Goal: Transaction & Acquisition: Purchase product/service

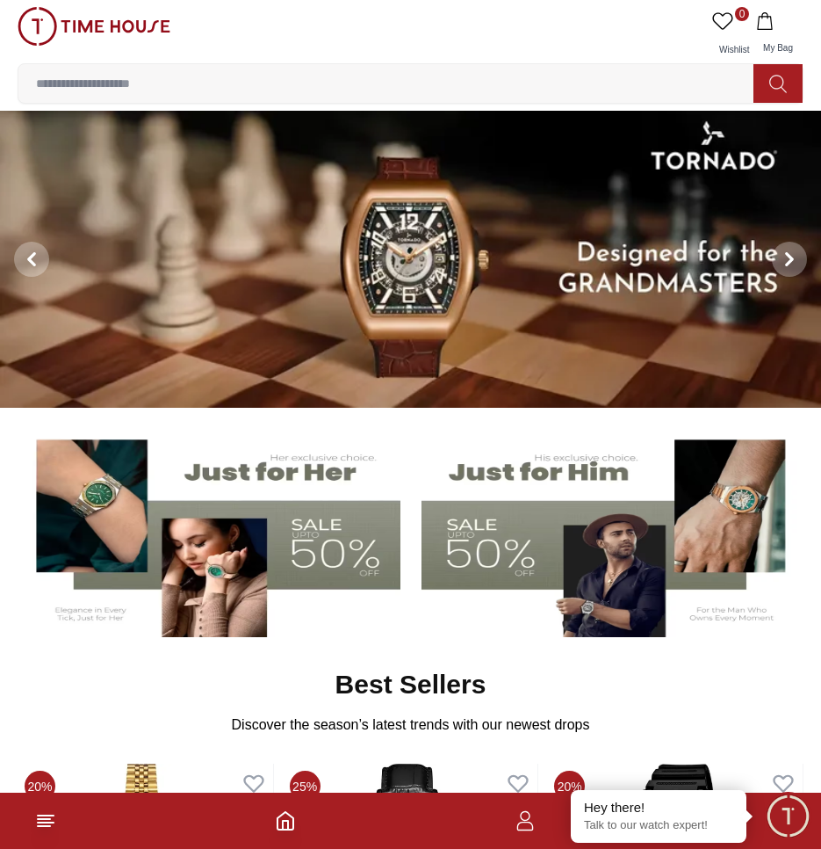
click at [538, 507] on img at bounding box center [611, 532] width 379 height 211
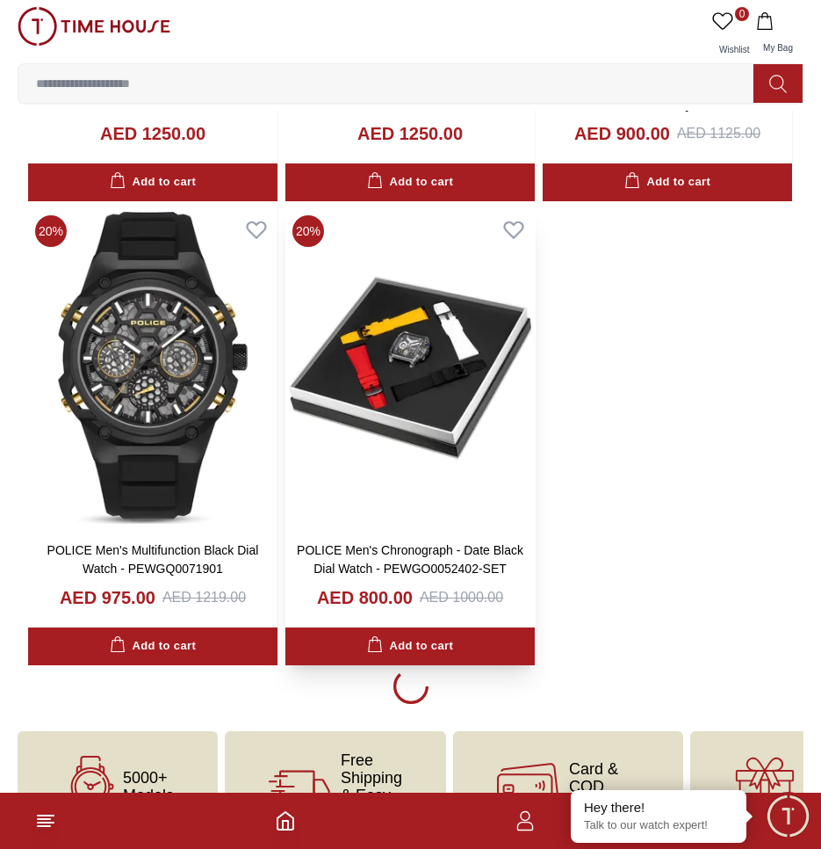
scroll to position [2844, 0]
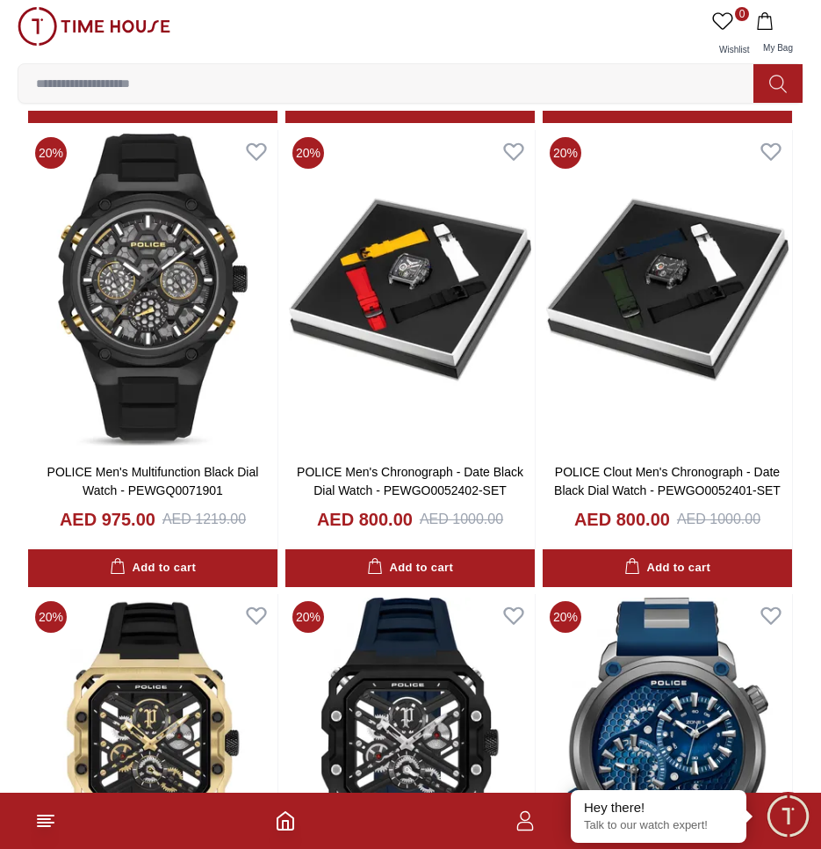
click at [209, 83] on input at bounding box center [392, 83] width 749 height 35
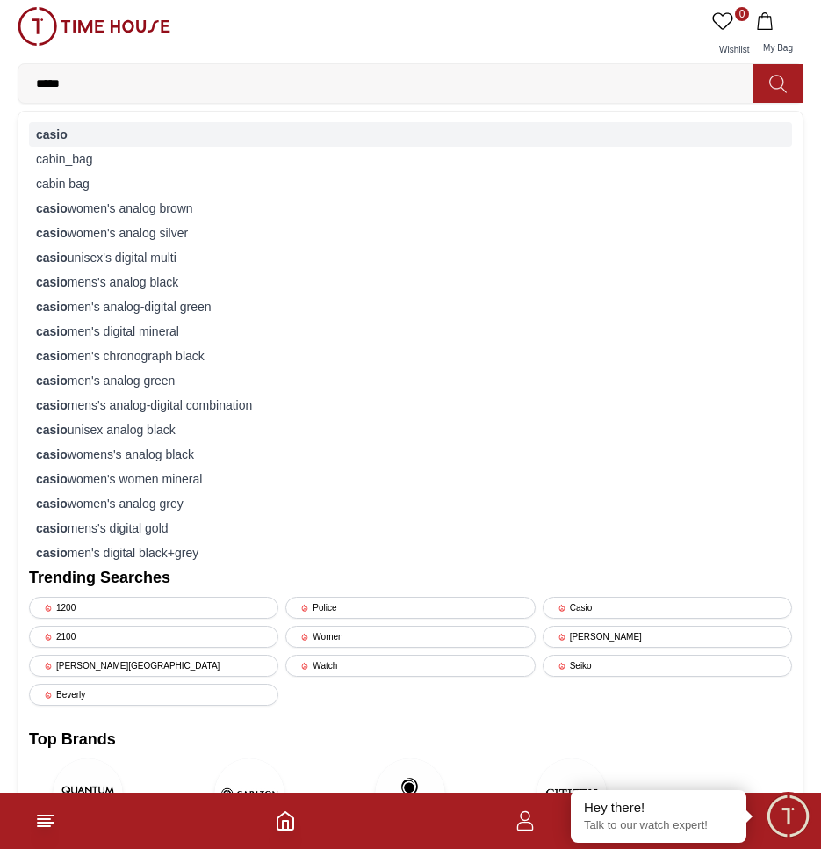
type input "*****"
click at [77, 139] on div "casio" at bounding box center [410, 134] width 763 height 25
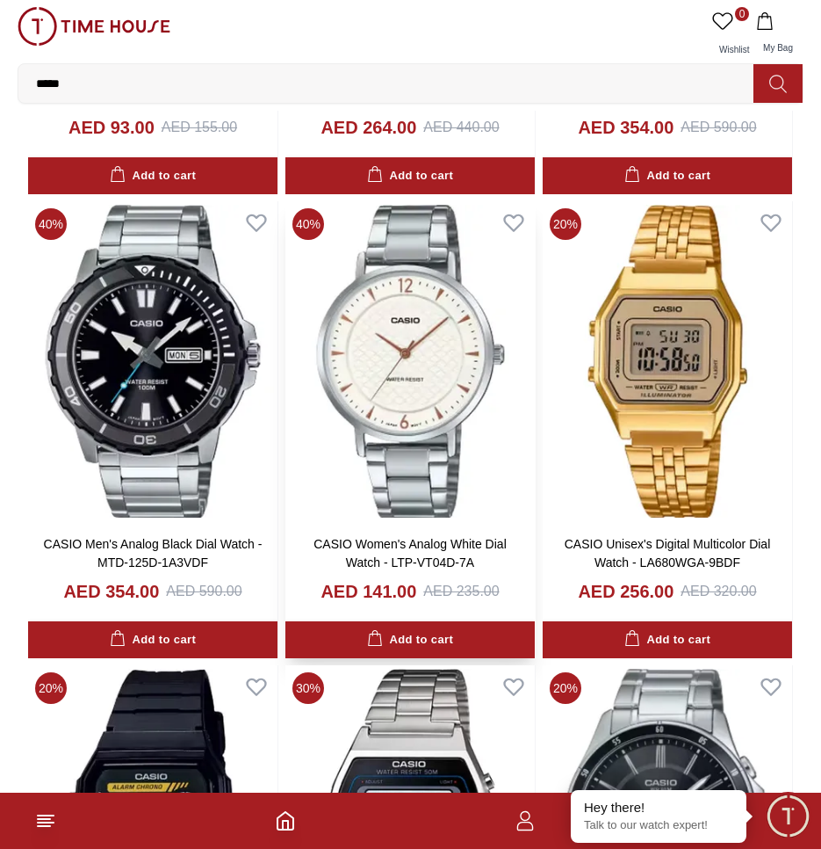
scroll to position [2284, 0]
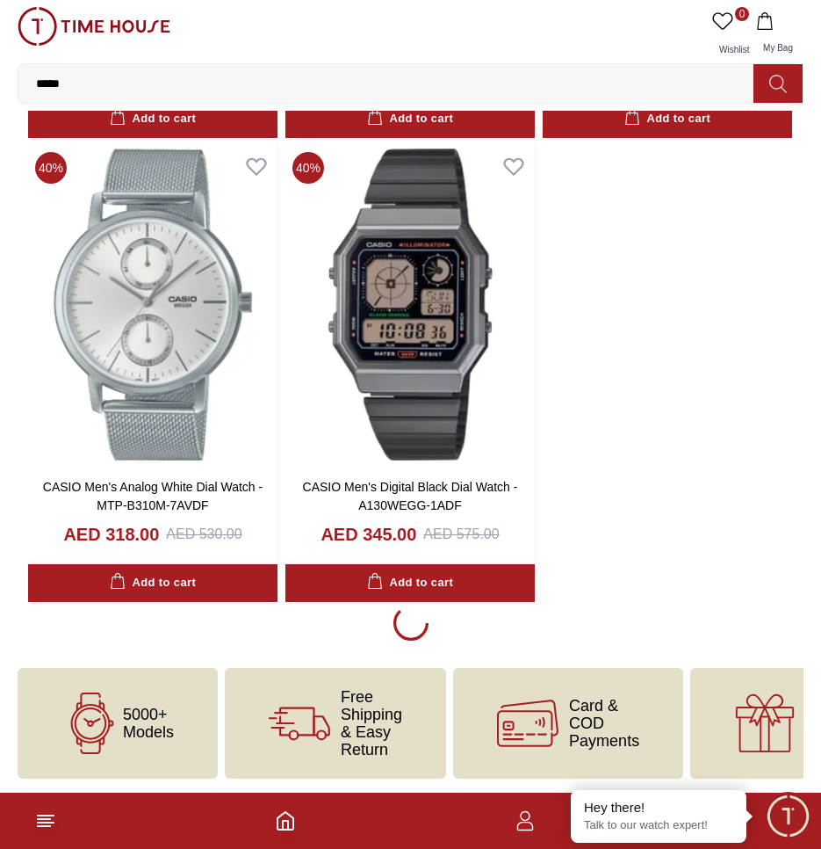
scroll to position [2837, 0]
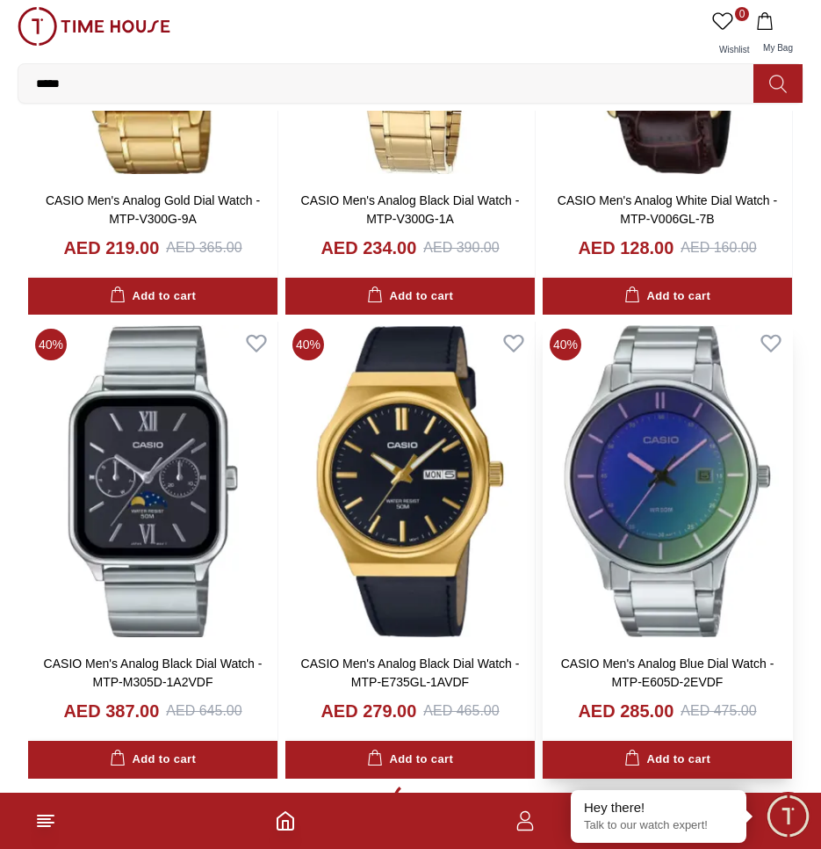
scroll to position [8722, 0]
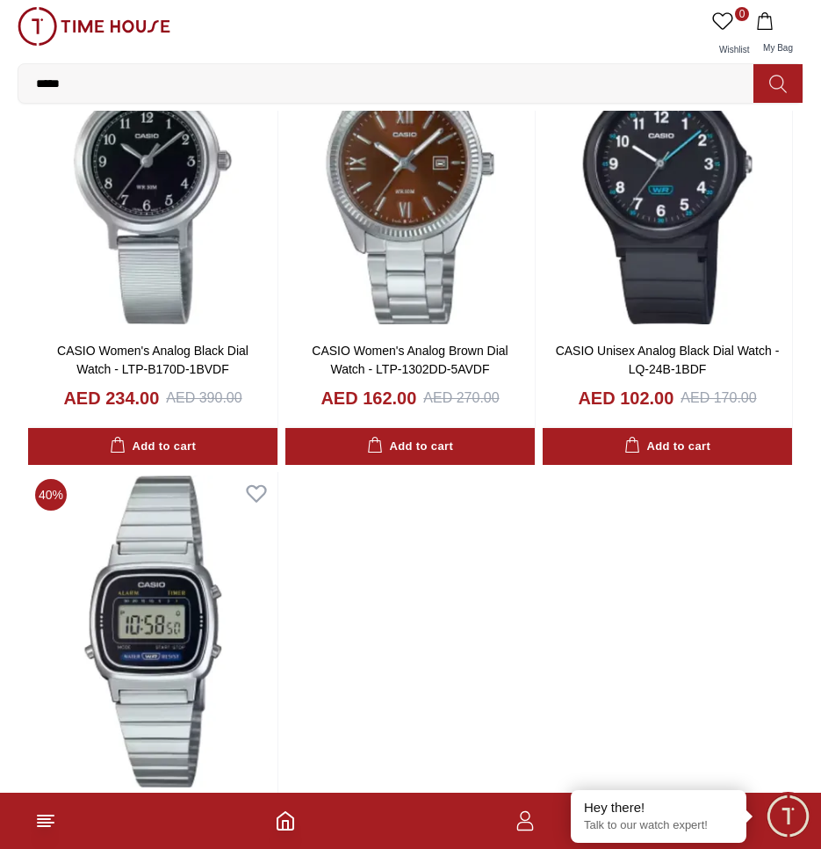
scroll to position [15047, 0]
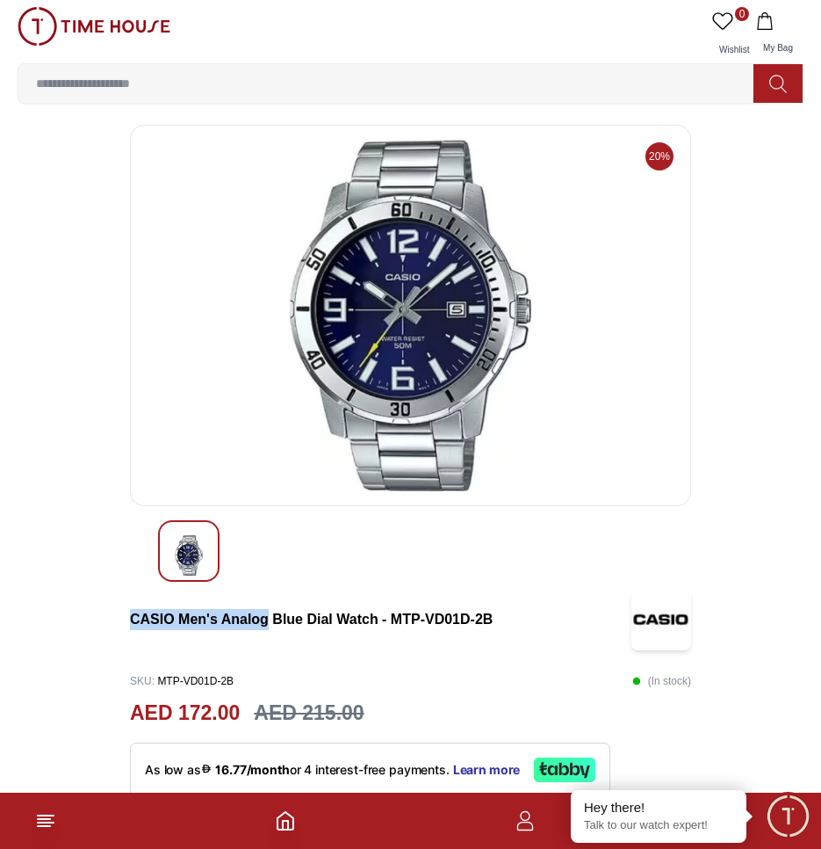
drag, startPoint x: 128, startPoint y: 617, endPoint x: 264, endPoint y: 613, distance: 136.2
click at [267, 613] on div "20% CASIO Men's Analog Blue Dial Watch - MTP-VD01D-2B SKU : MTP-VD01D-2B ( In s…" at bounding box center [410, 758] width 625 height 1267
copy h3 "CASIO Men's Analog"
click at [163, 86] on input at bounding box center [392, 83] width 749 height 35
paste input "**********"
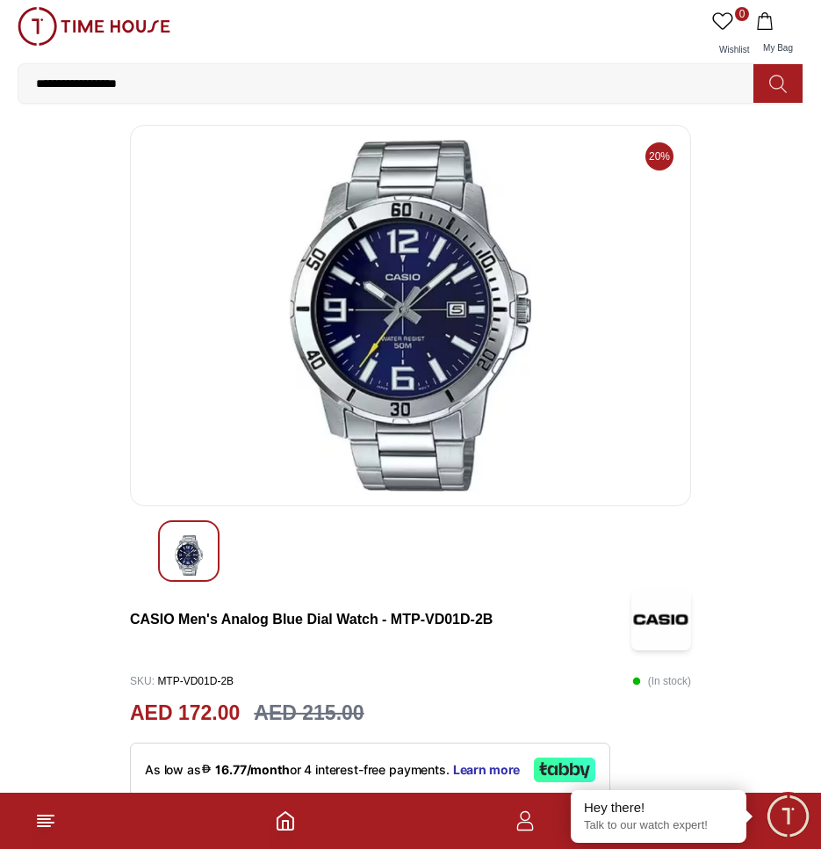
type input "**********"
click at [789, 88] on button at bounding box center [778, 83] width 49 height 39
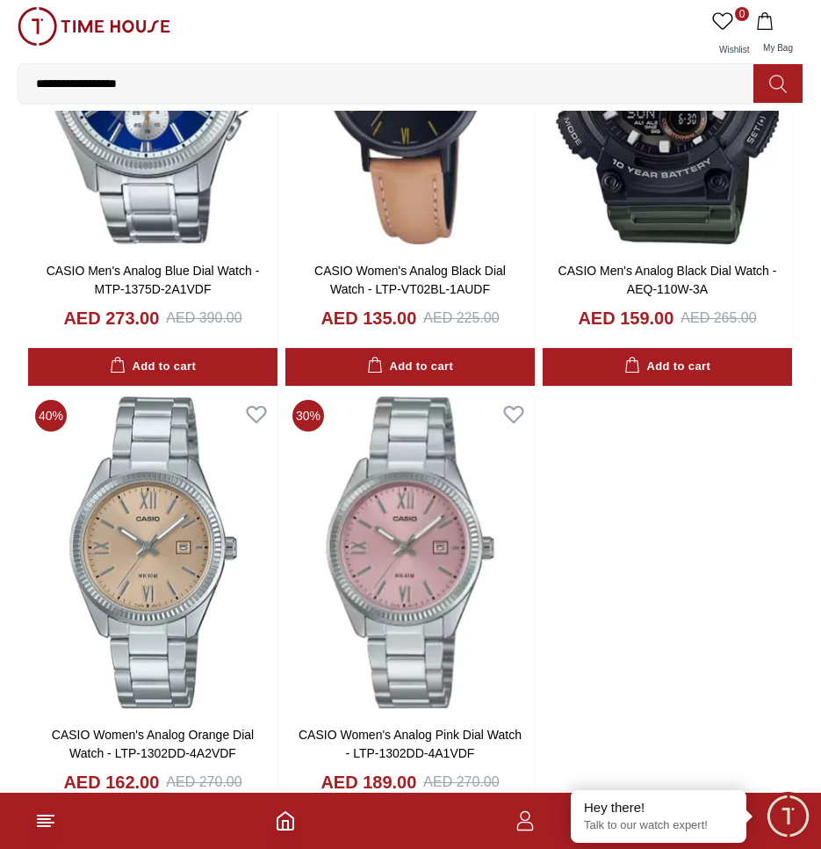
scroll to position [2635, 0]
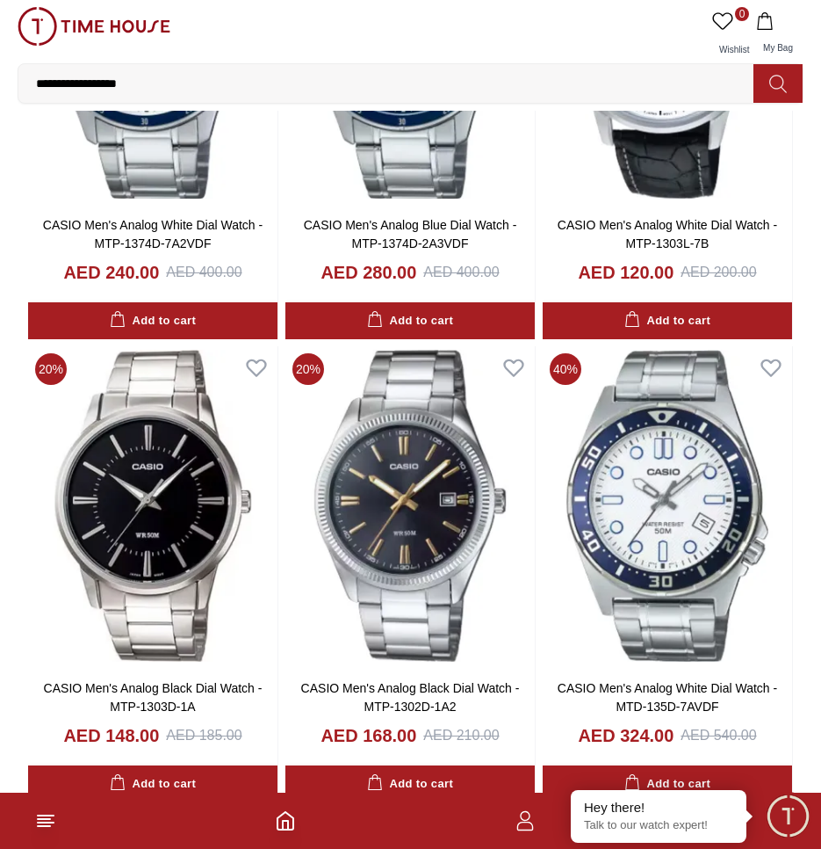
scroll to position [8697, 0]
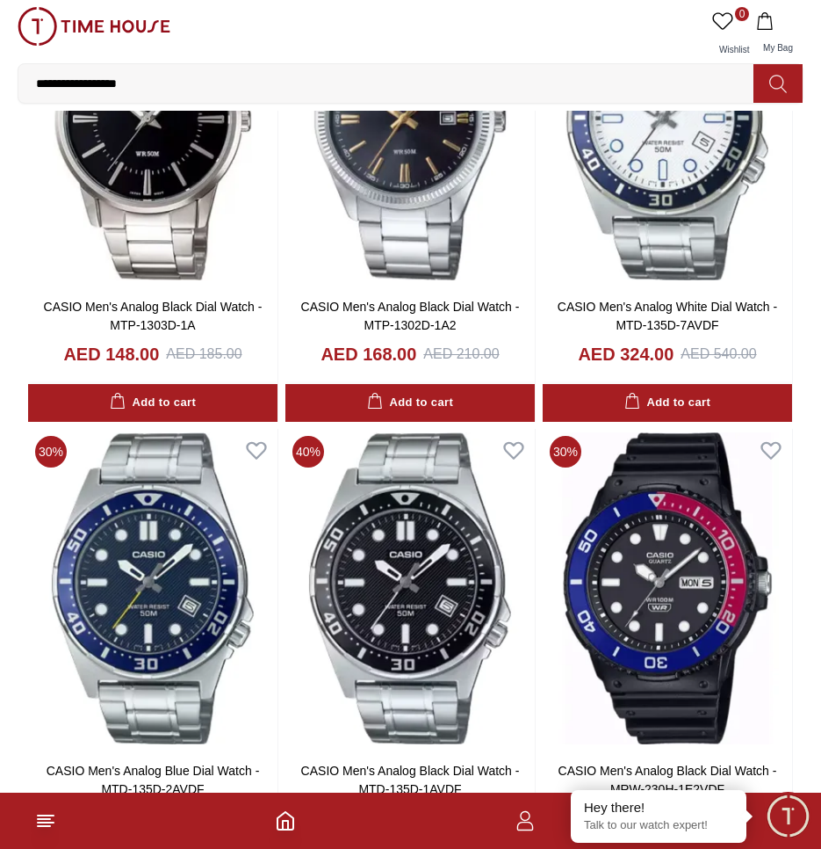
scroll to position [9135, 0]
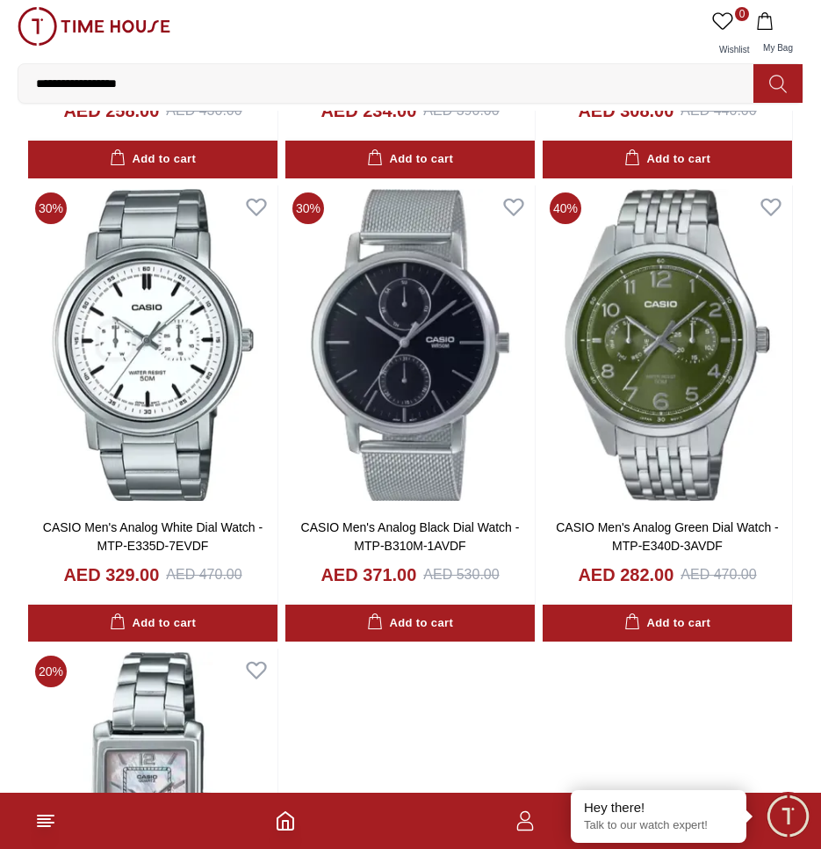
scroll to position [15363, 0]
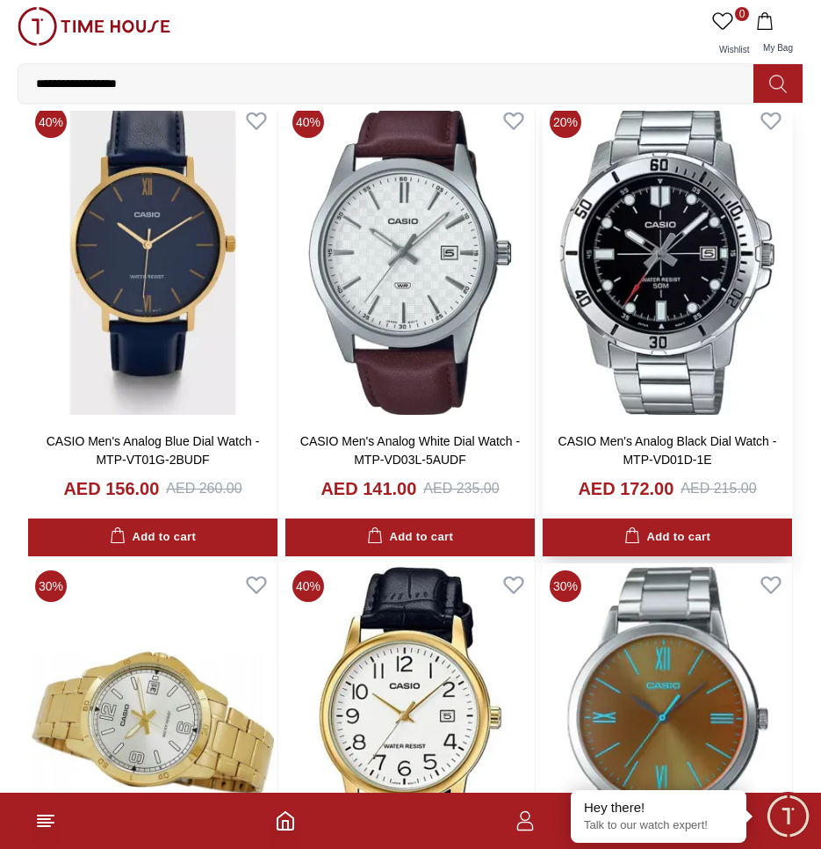
scroll to position [19229, 0]
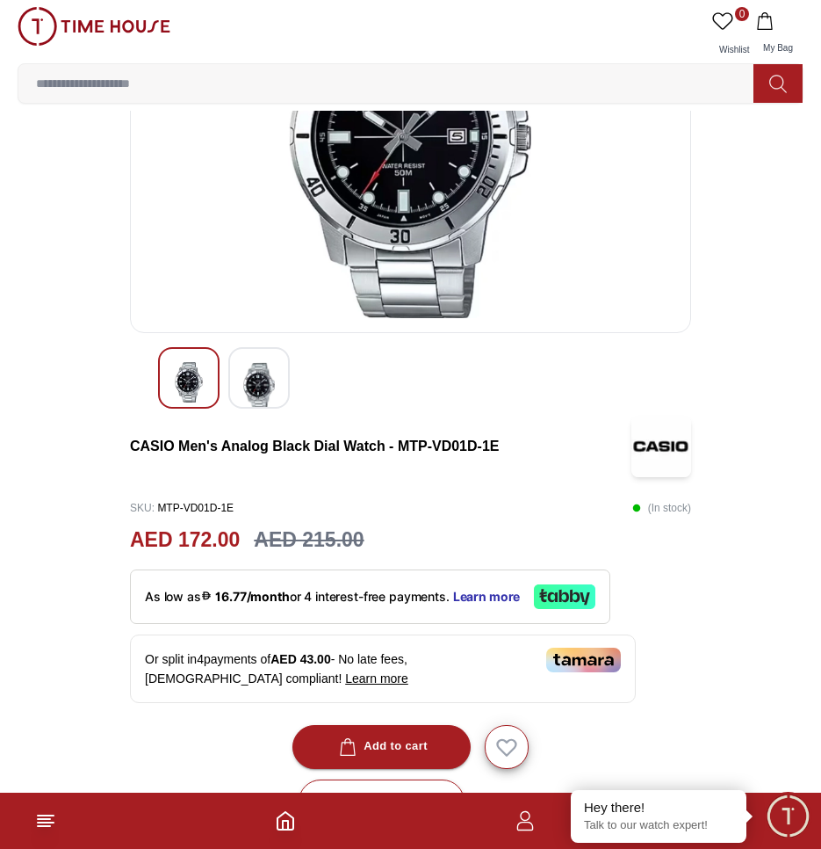
scroll to position [176, 0]
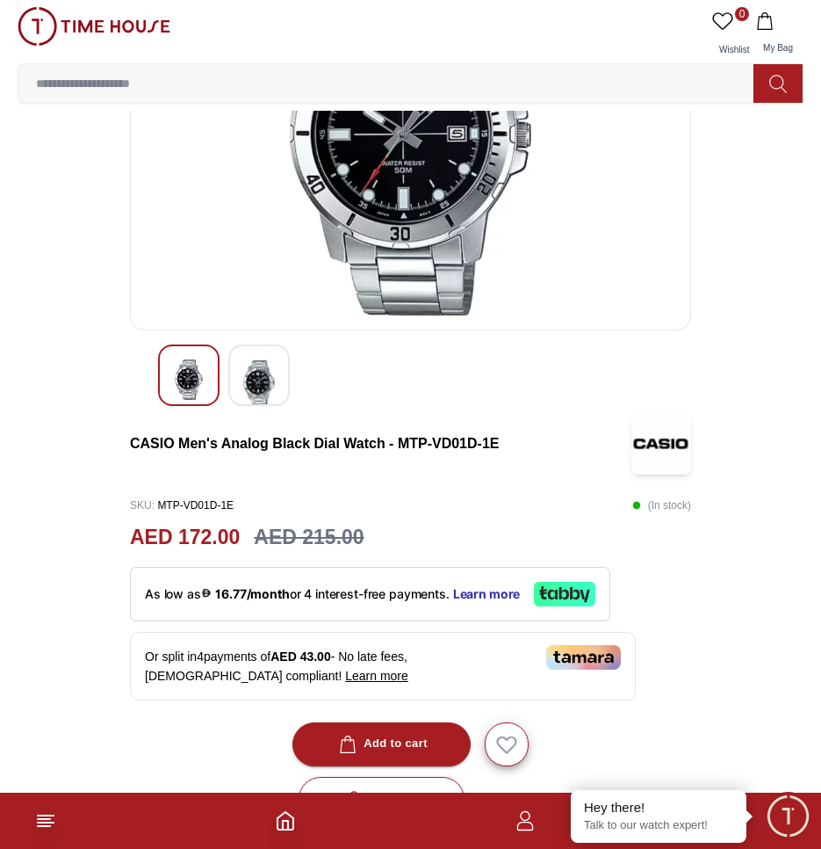
drag, startPoint x: 662, startPoint y: 447, endPoint x: 695, endPoint y: 477, distance: 44.1
click at [662, 447] on img at bounding box center [662, 443] width 60 height 61
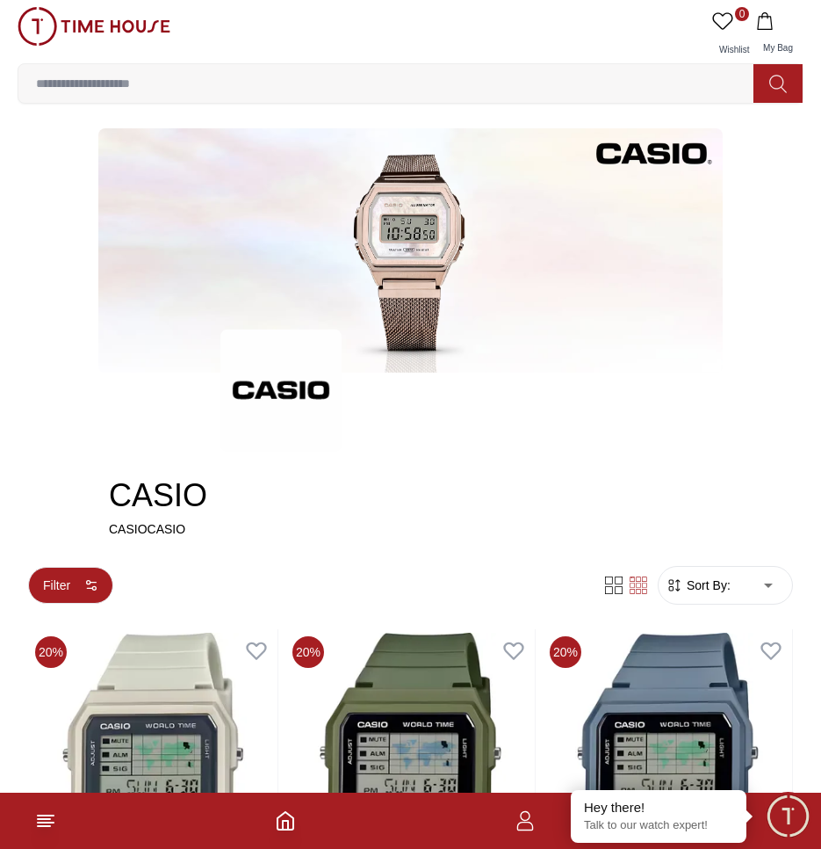
click at [90, 583] on icon "button" at bounding box center [91, 585] width 14 height 14
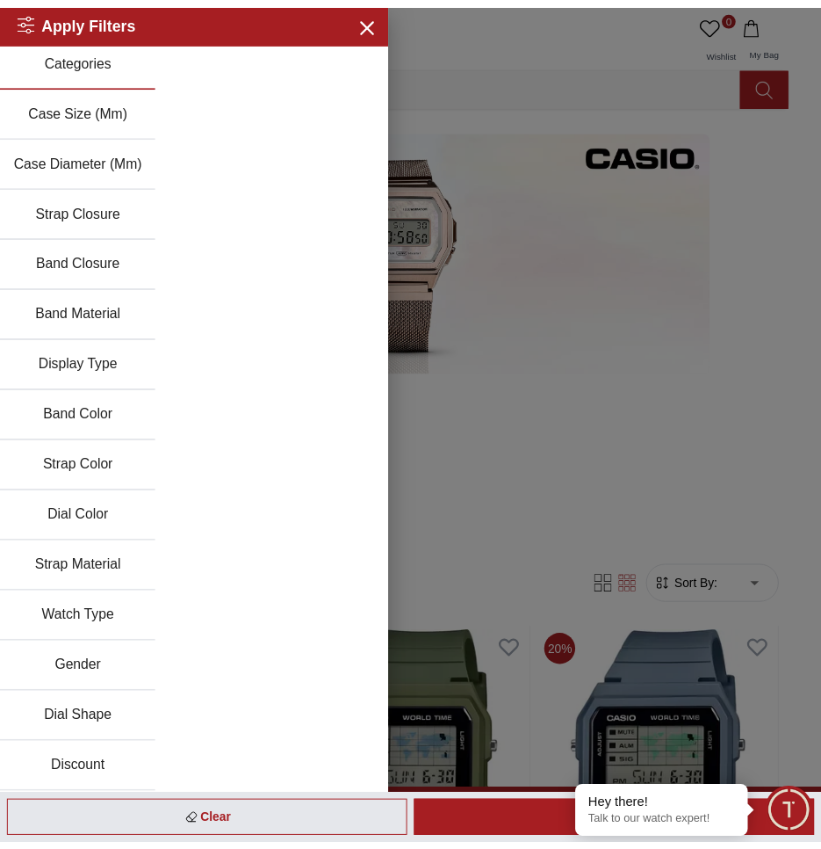
scroll to position [7, 0]
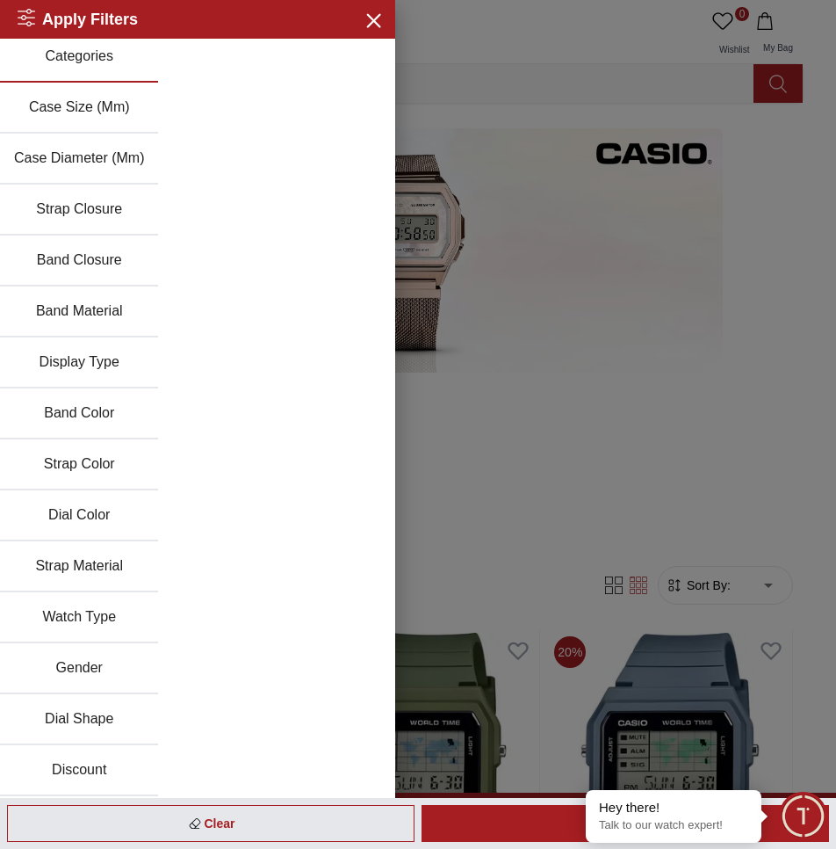
click at [101, 109] on button "Case Size (Mm)" at bounding box center [79, 108] width 158 height 51
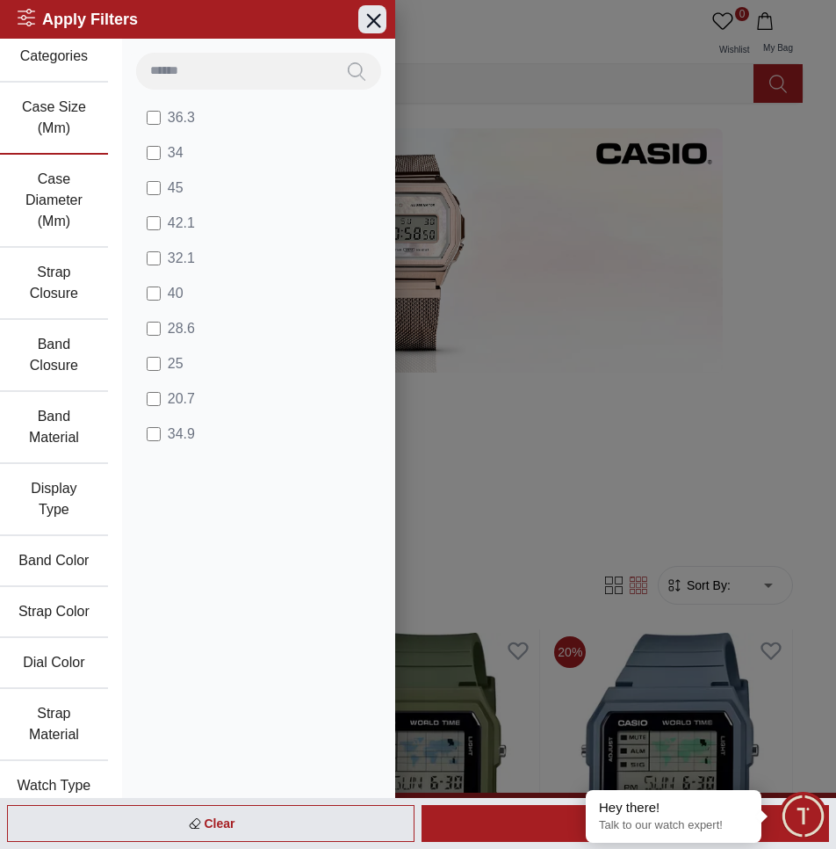
click at [362, 18] on icon "button" at bounding box center [373, 20] width 22 height 22
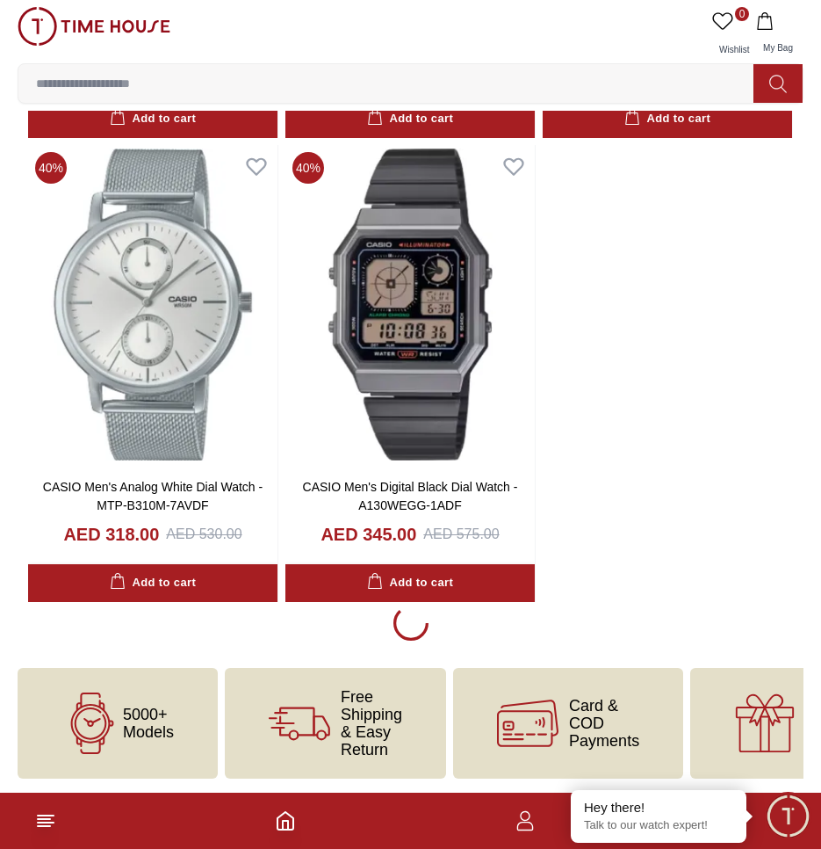
scroll to position [3281, 0]
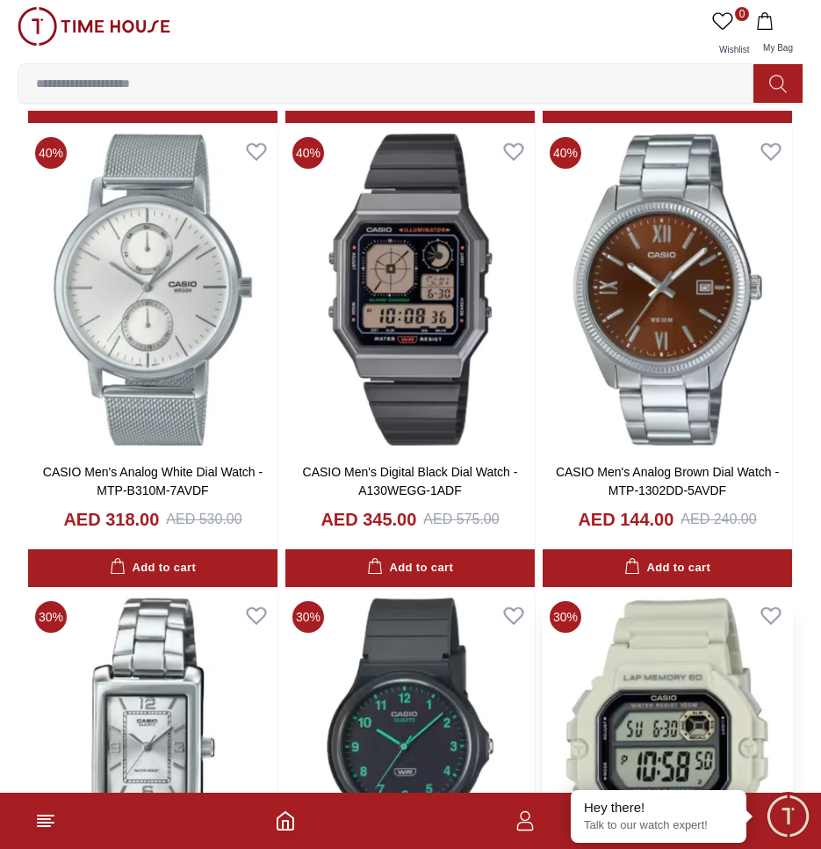
click at [688, 827] on p "Talk to our watch expert!" at bounding box center [658, 825] width 149 height 15
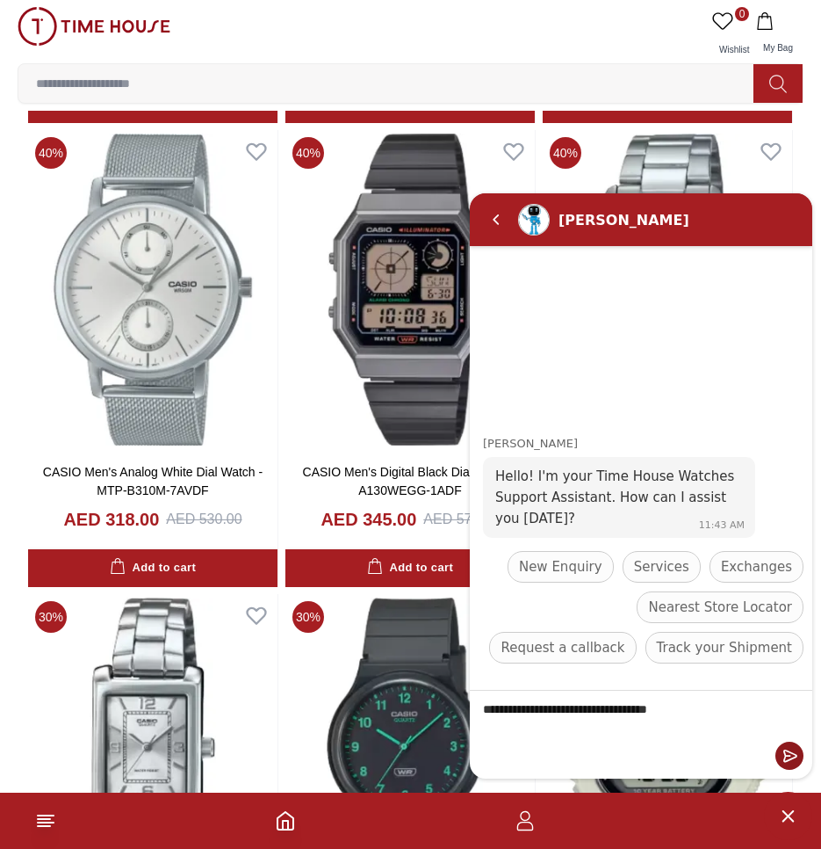
type textarea "**********"
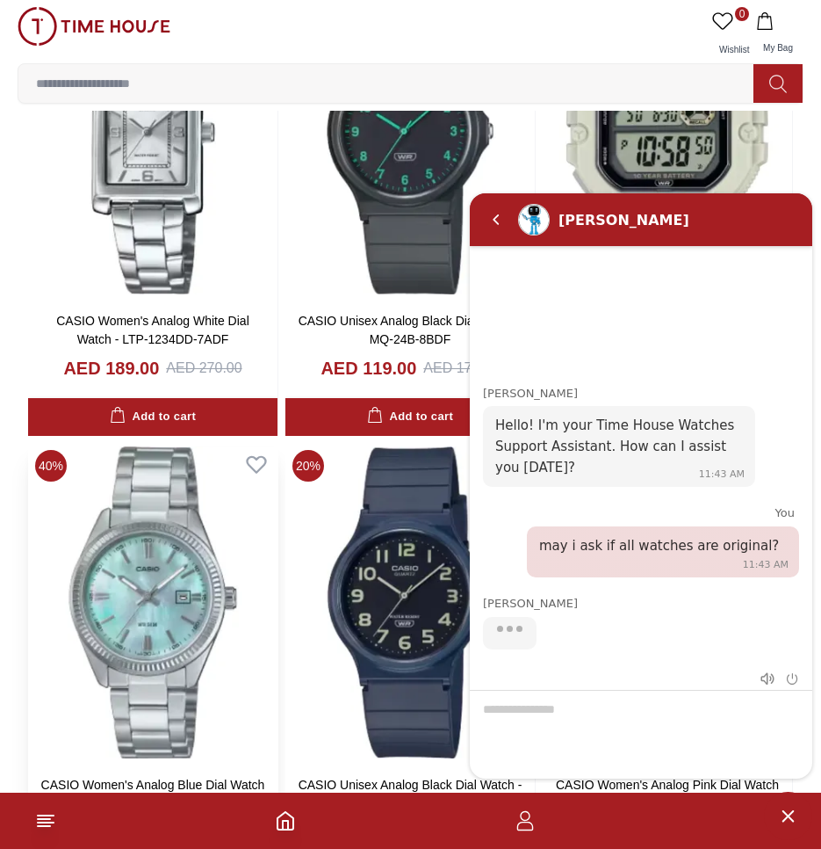
scroll to position [4072, 0]
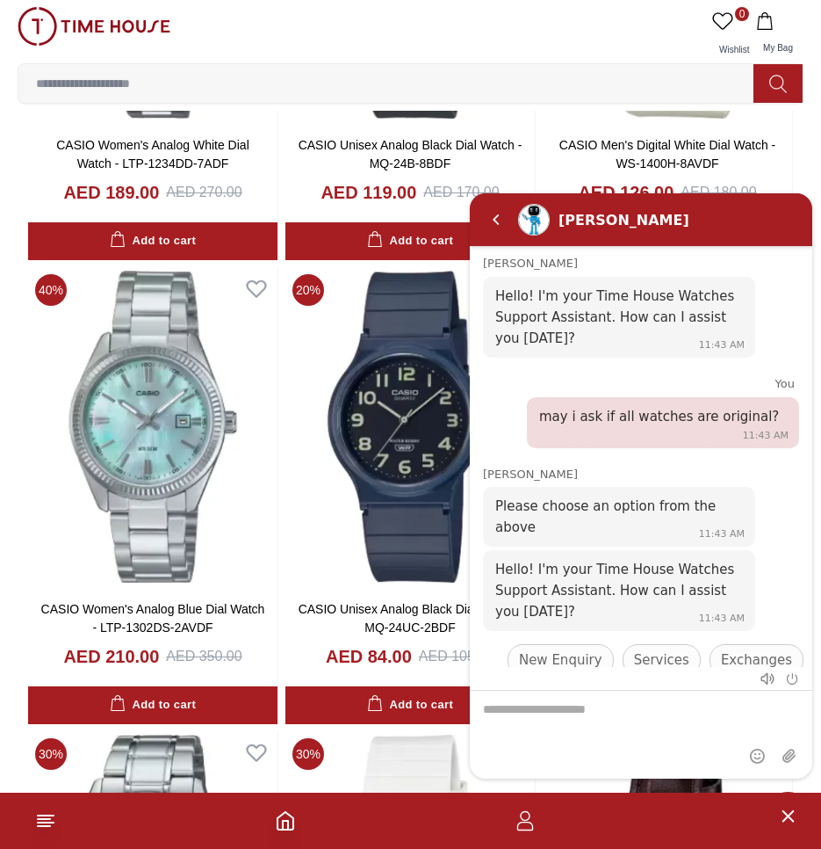
drag, startPoint x: 565, startPoint y: 657, endPoint x: 623, endPoint y: 674, distance: 60.3
click at [564, 657] on span "New Enquiry" at bounding box center [560, 658] width 83 height 21
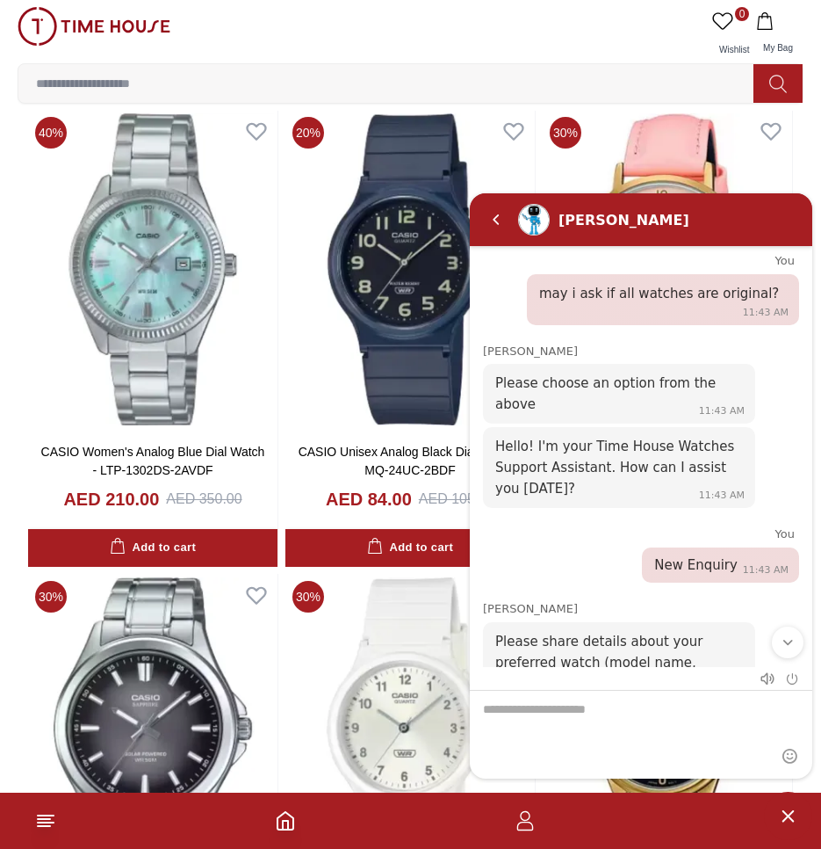
scroll to position [4335, 0]
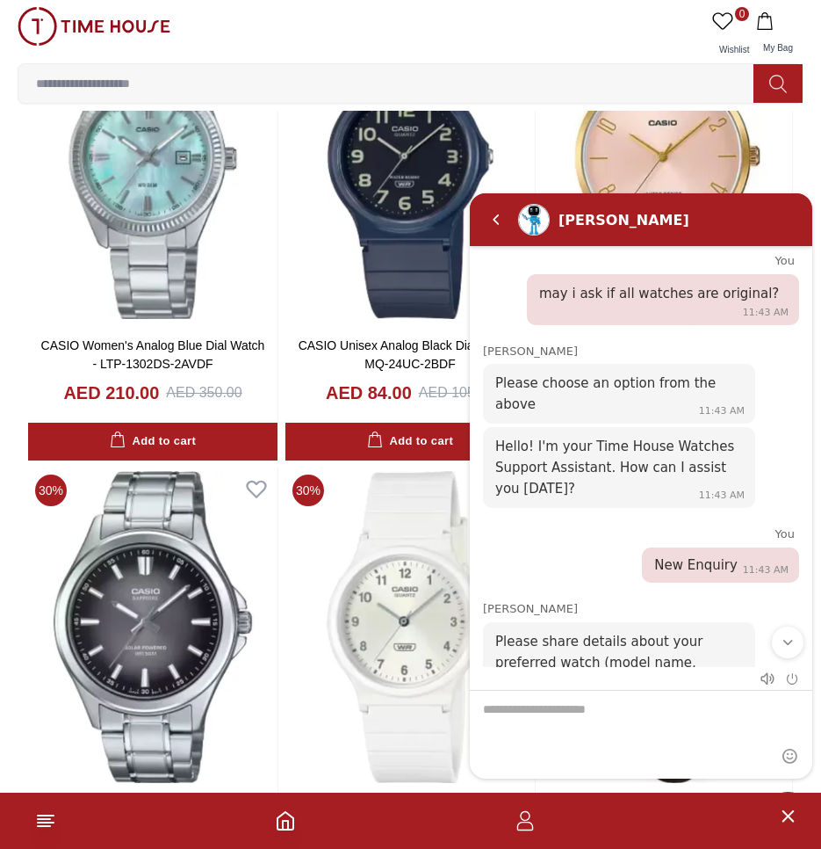
click at [668, 704] on textarea "We are here to help you" at bounding box center [641, 734] width 343 height 88
type textarea "*****"
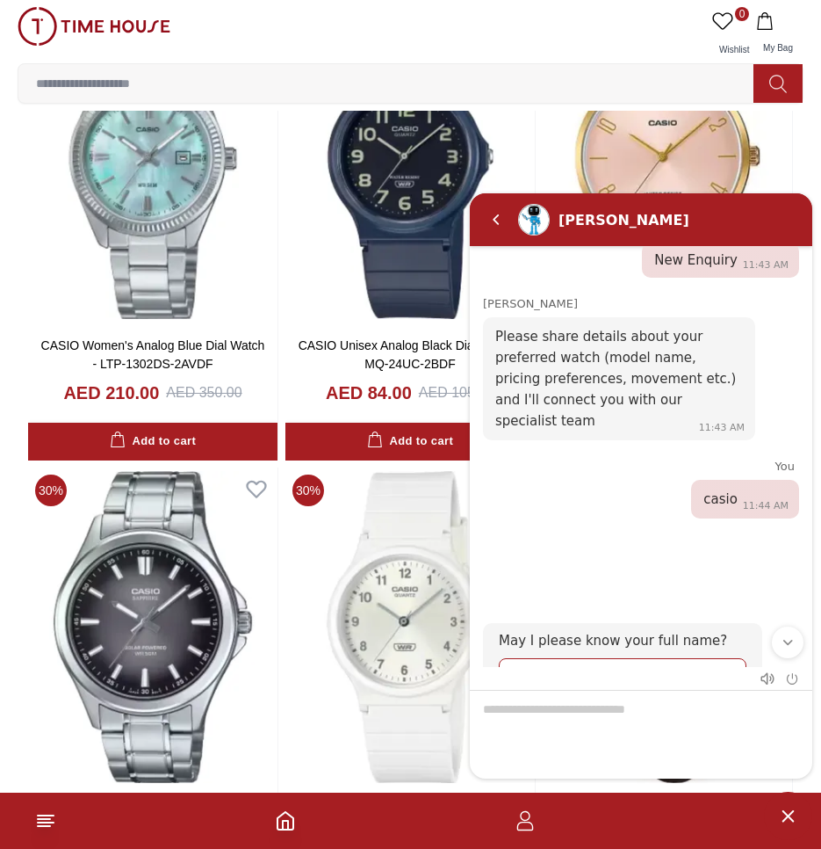
scroll to position [0, 0]
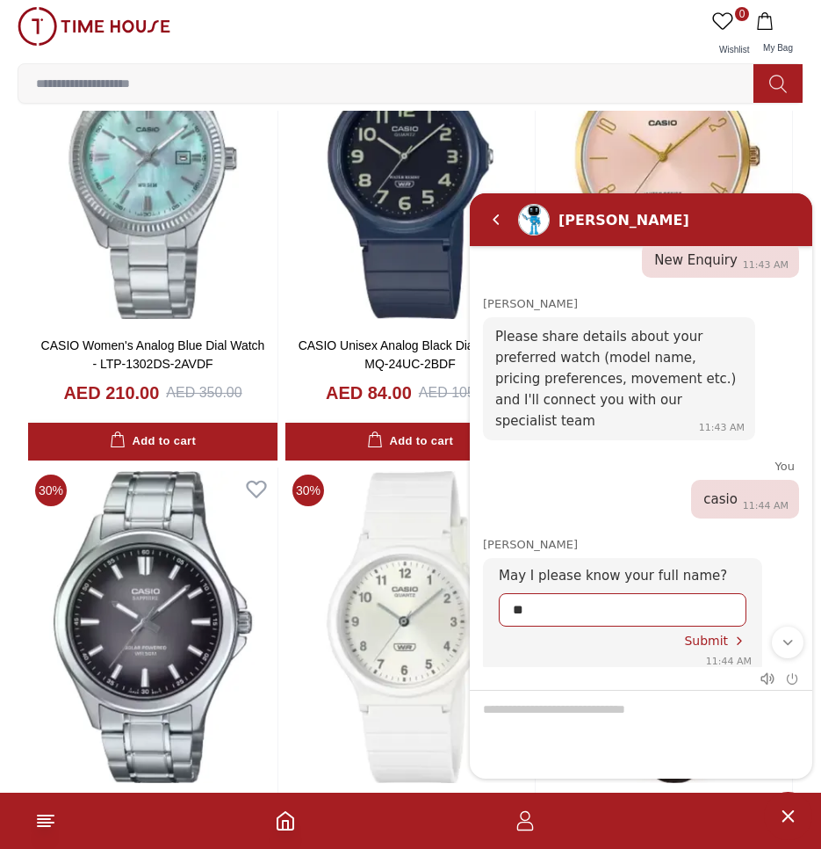
type input "***"
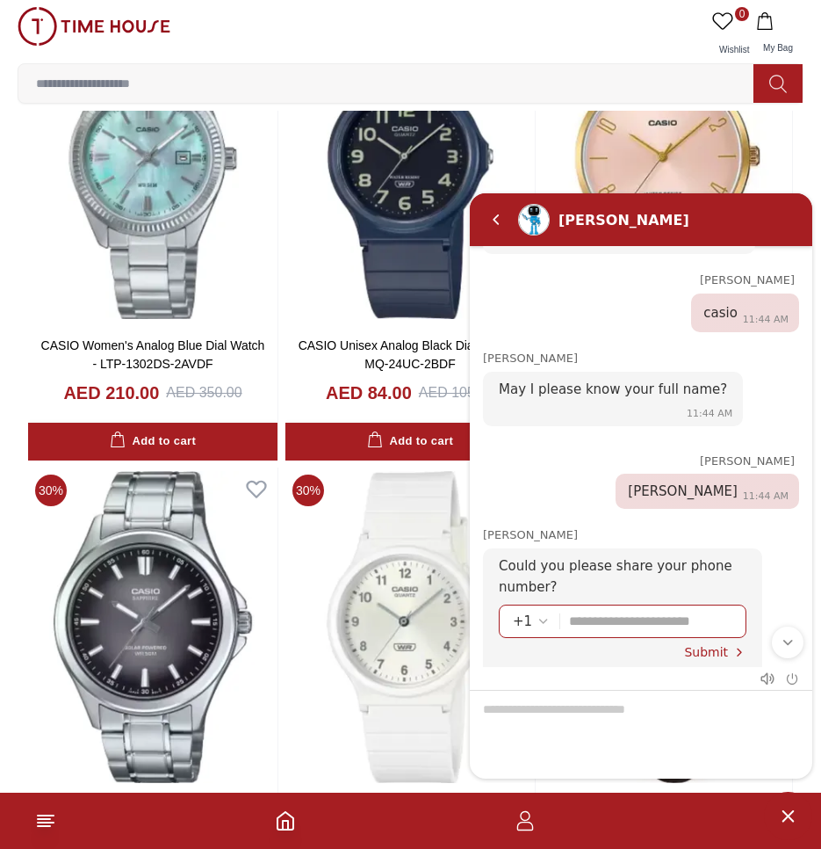
click at [540, 613] on em "Select country code" at bounding box center [544, 620] width 14 height 14
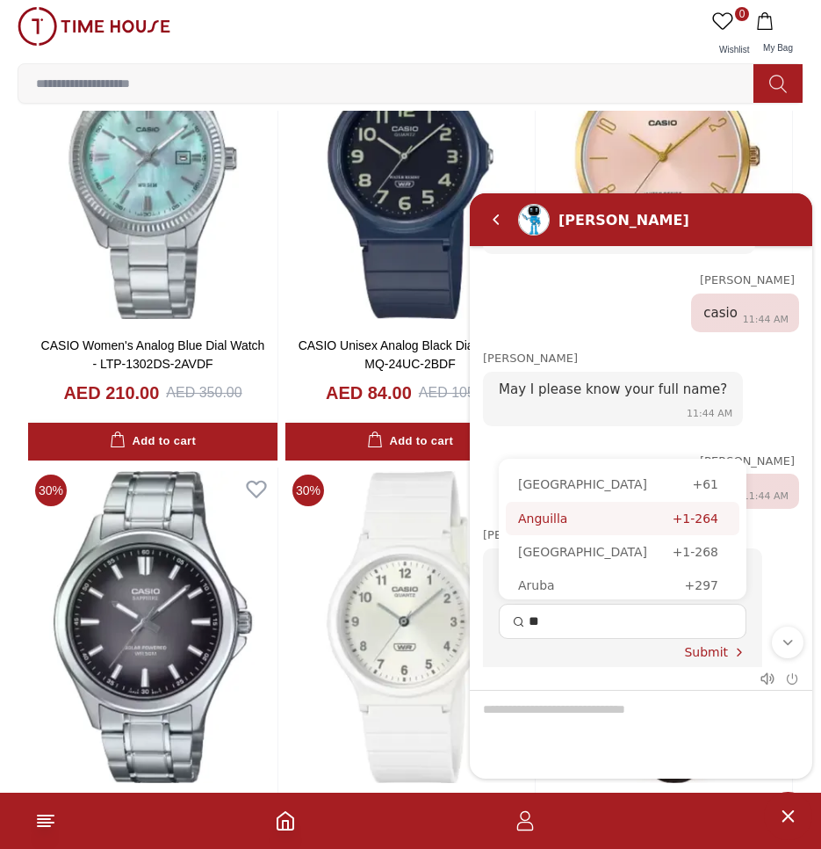
type input "***"
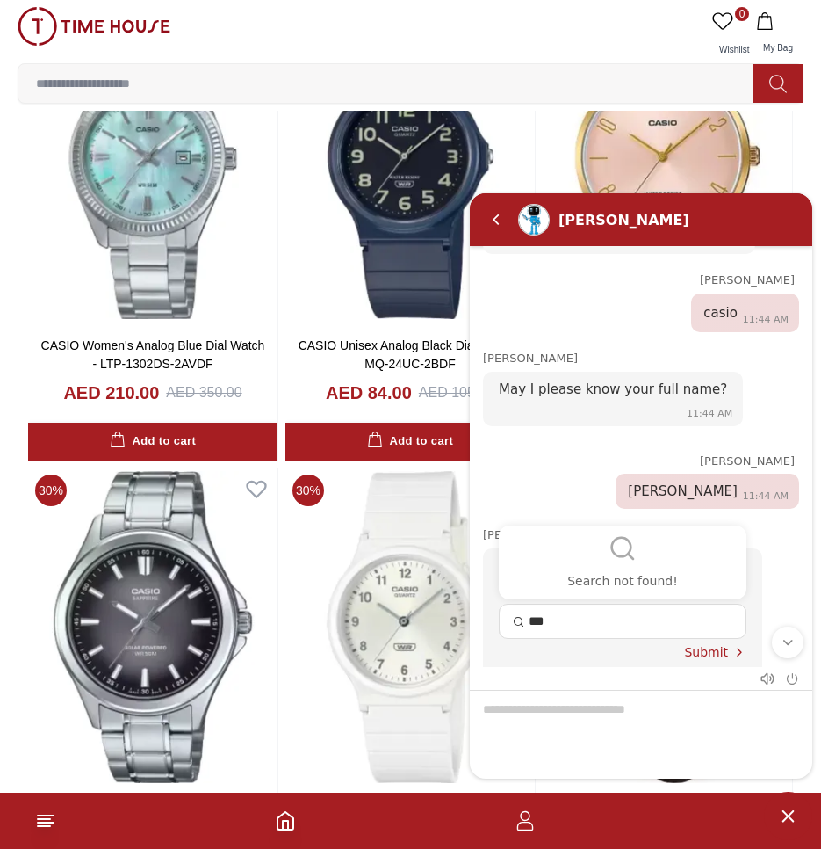
drag, startPoint x: 569, startPoint y: 596, endPoint x: 517, endPoint y: 594, distance: 52.8
click at [521, 604] on div "***" at bounding box center [623, 620] width 220 height 33
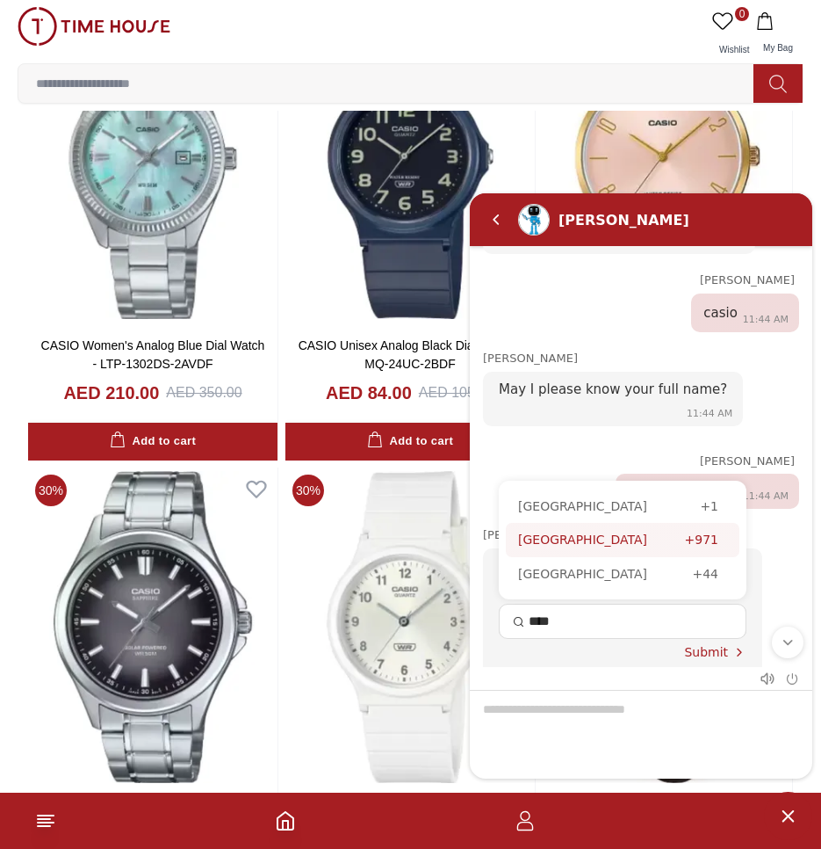
type input "****"
click at [630, 529] on div "United Arab Emirates" at bounding box center [601, 538] width 167 height 19
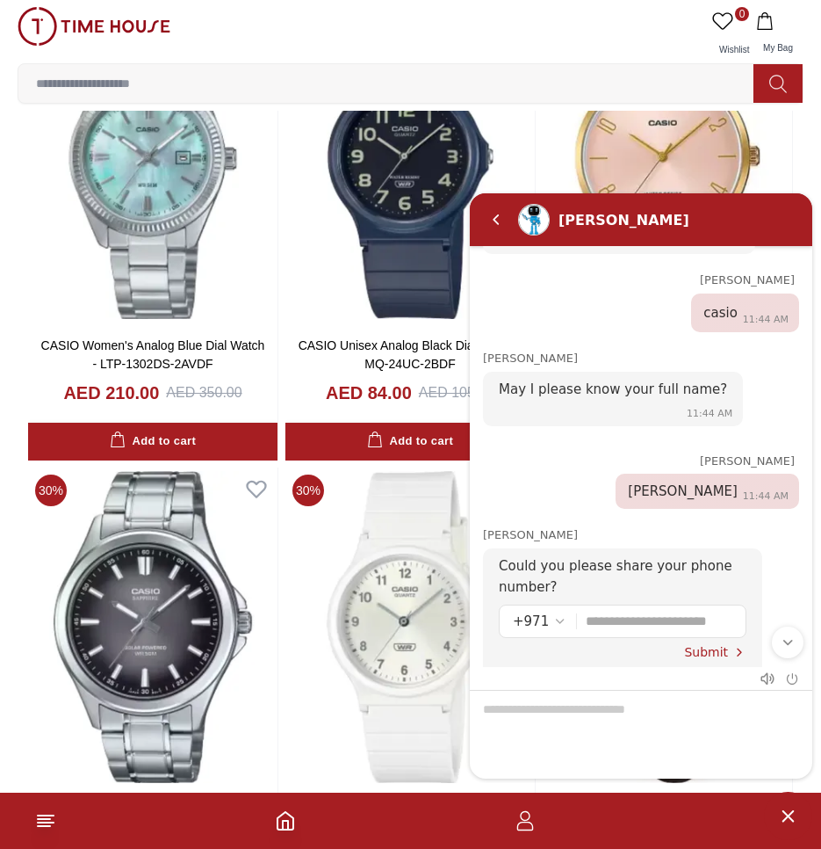
click at [634, 604] on input "Enter your phone number" at bounding box center [659, 620] width 147 height 32
type input "*********"
click at [716, 631] on div "Could you please share your phone number? +971 ********* Submit" at bounding box center [622, 615] width 279 height 137
click at [700, 644] on span "Submit" at bounding box center [706, 651] width 44 height 14
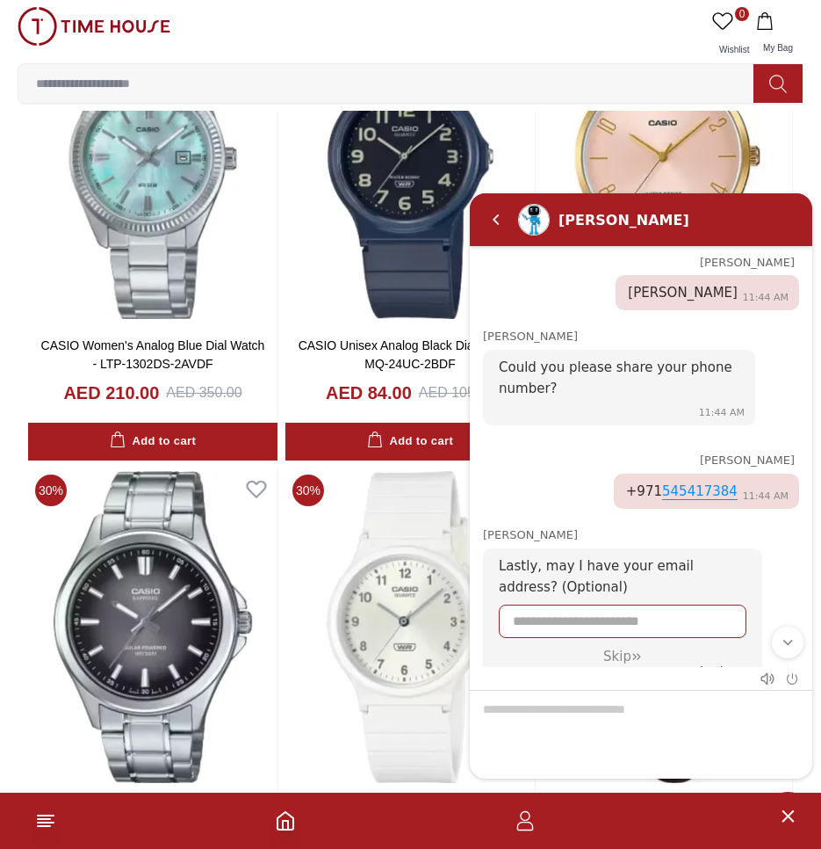
click at [598, 604] on input "Enter your Email address" at bounding box center [623, 620] width 220 height 32
click at [723, 663] on span "Submit" at bounding box center [706, 670] width 44 height 14
click at [604, 647] on div "Skip" at bounding box center [623, 655] width 216 height 16
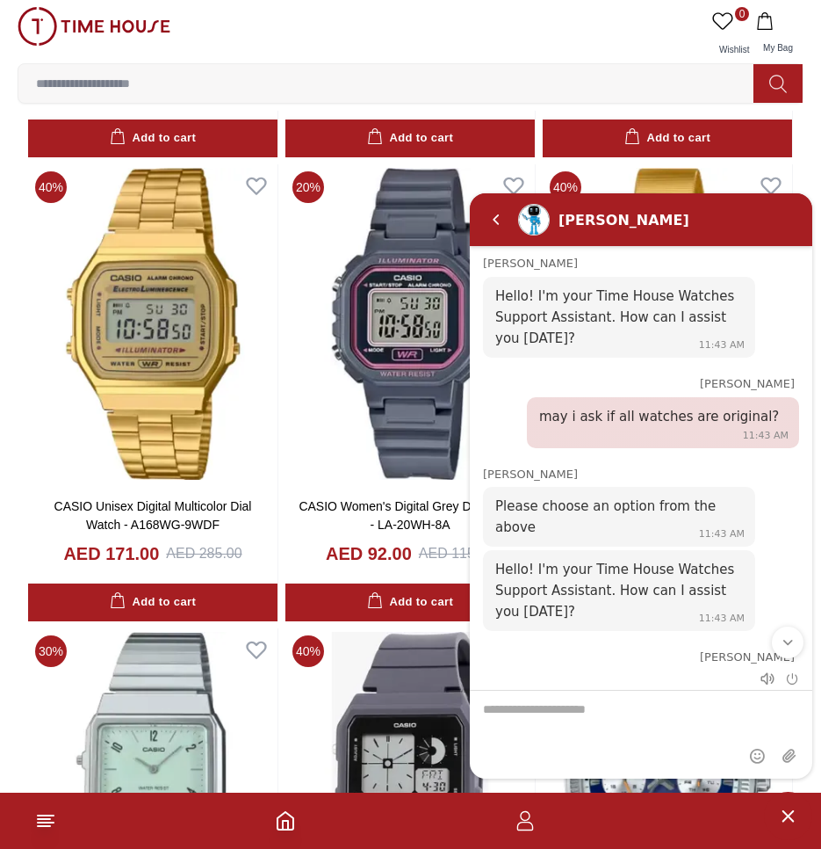
drag, startPoint x: 534, startPoint y: 418, endPoint x: 749, endPoint y: 416, distance: 215.2
click at [749, 416] on div "may i ask if all watches are original?" at bounding box center [663, 421] width 248 height 33
copy span "may i ask if all watches are original?"
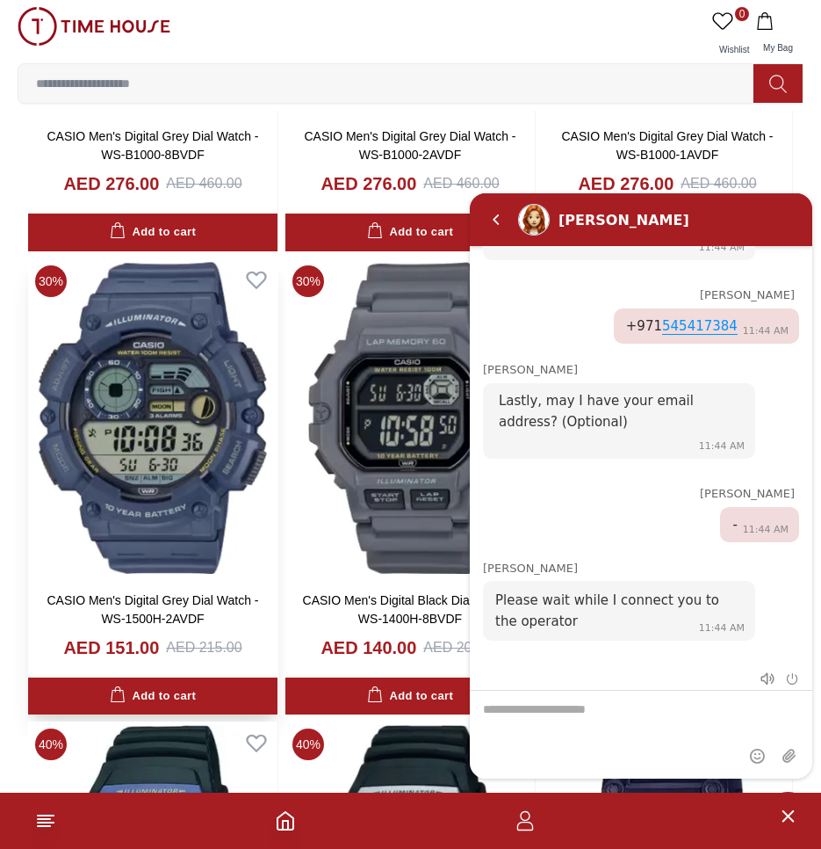
scroll to position [7849, 0]
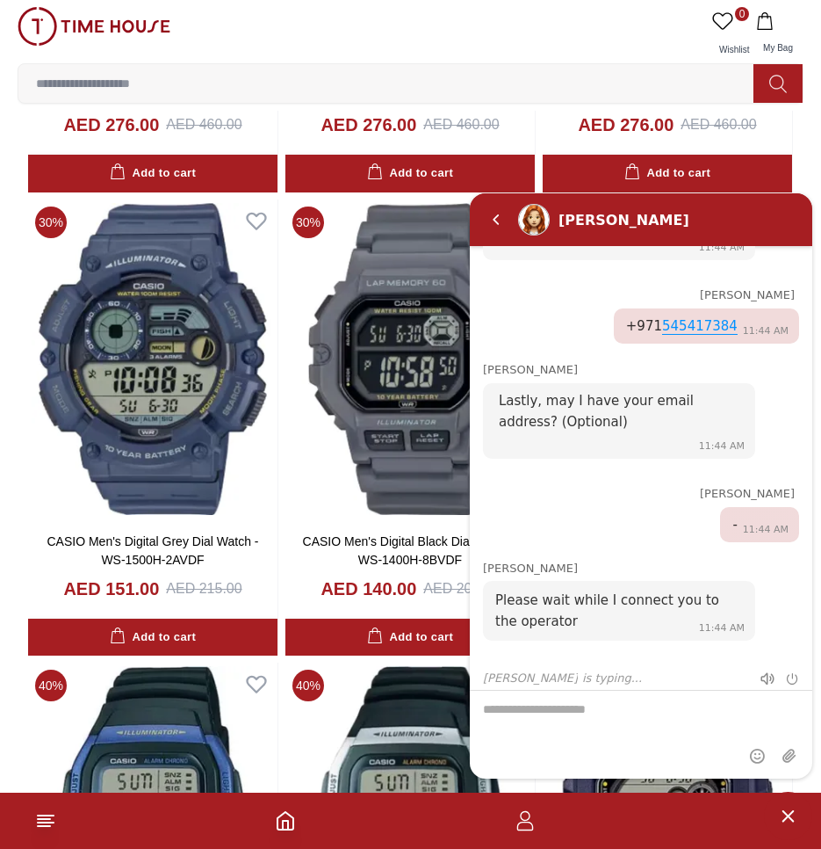
paste textarea "**********"
type textarea "**********"
click at [785, 638] on em "Scroll to bottom" at bounding box center [788, 641] width 16 height 16
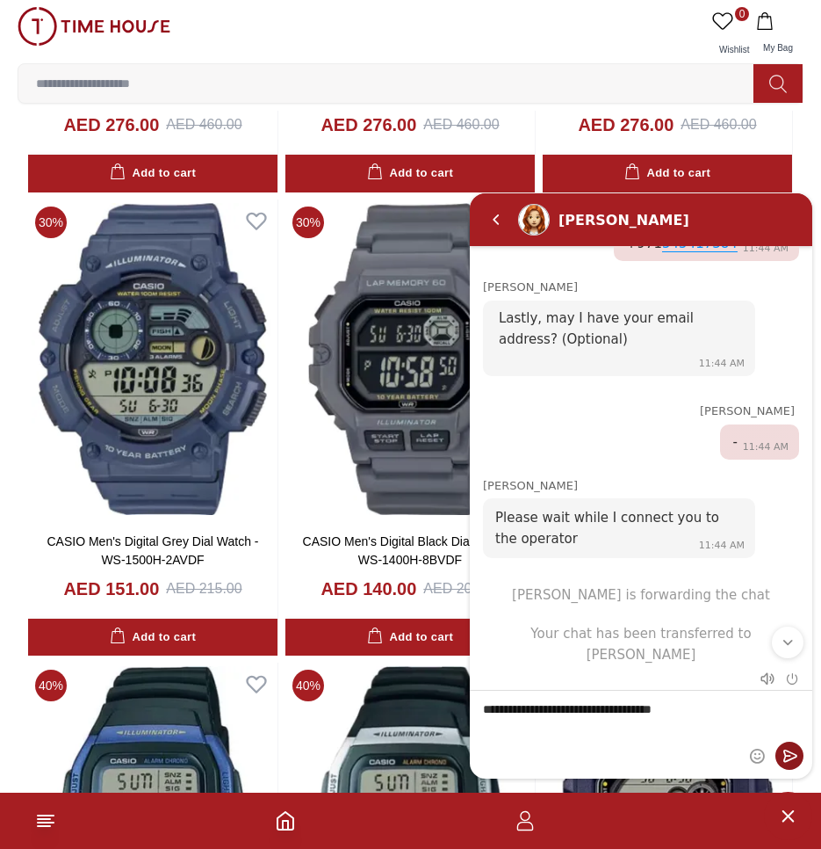
scroll to position [1116, 0]
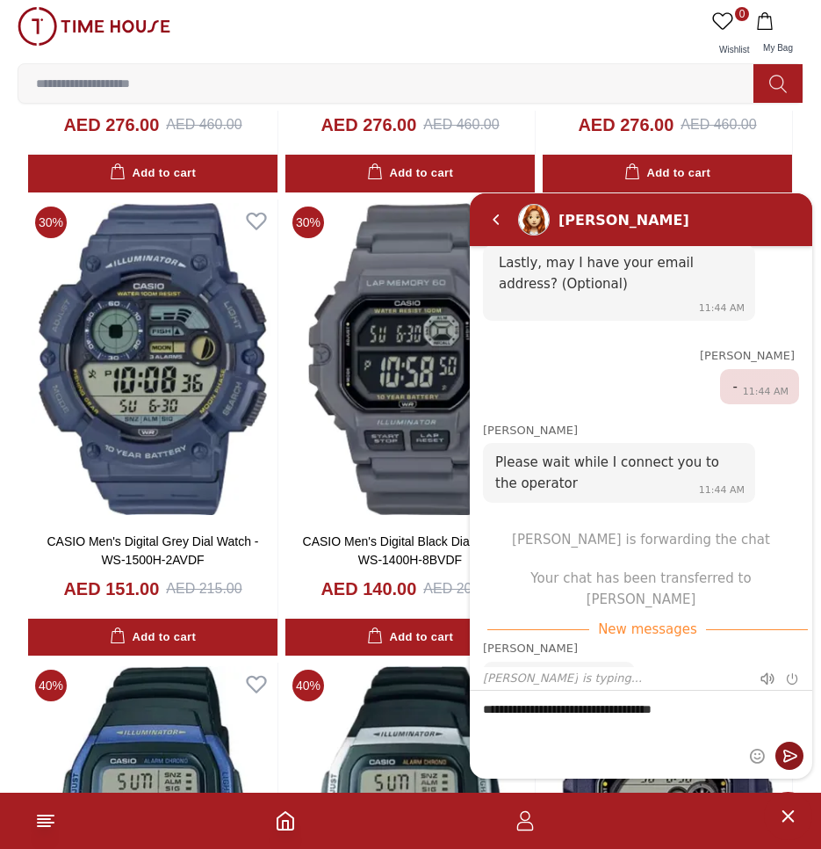
click at [788, 751] on em "Send" at bounding box center [790, 755] width 28 height 28
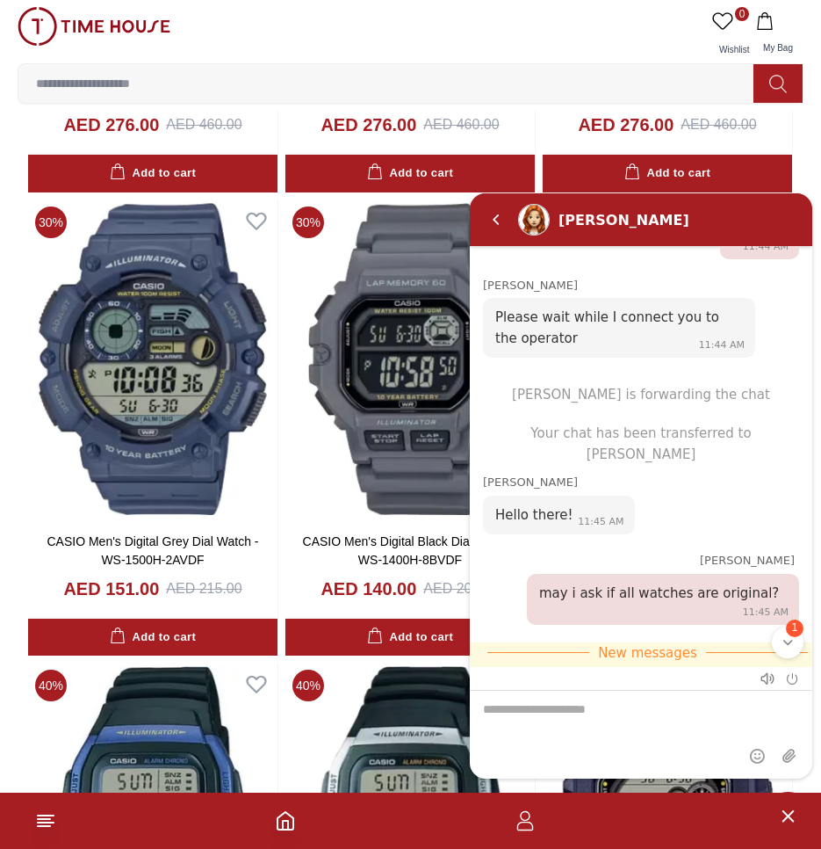
scroll to position [1284, 0]
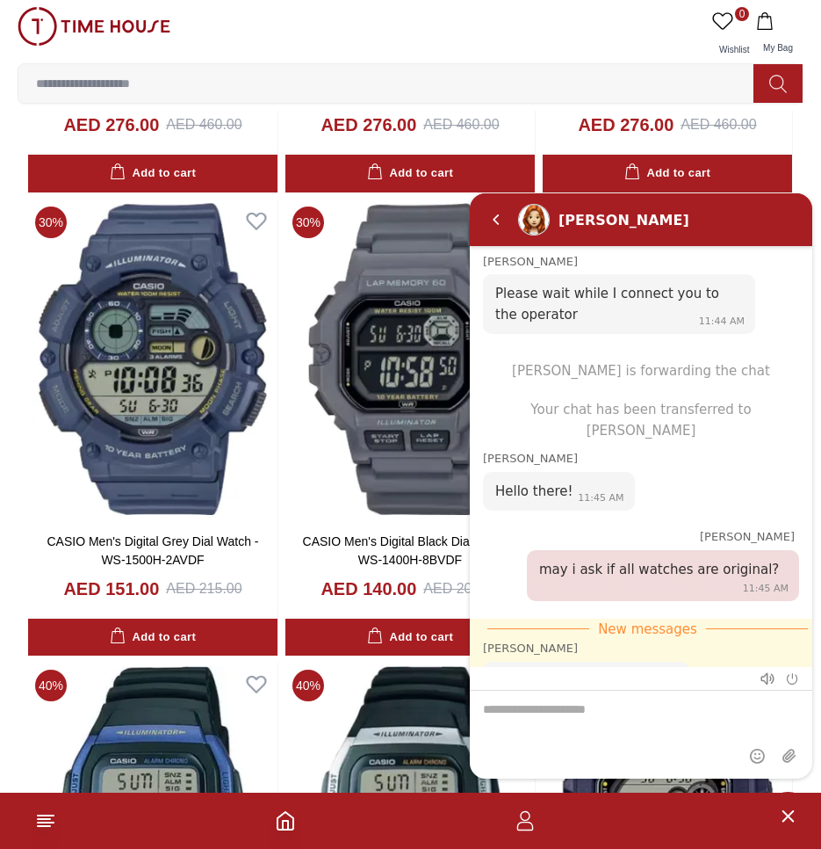
paste textarea "**********"
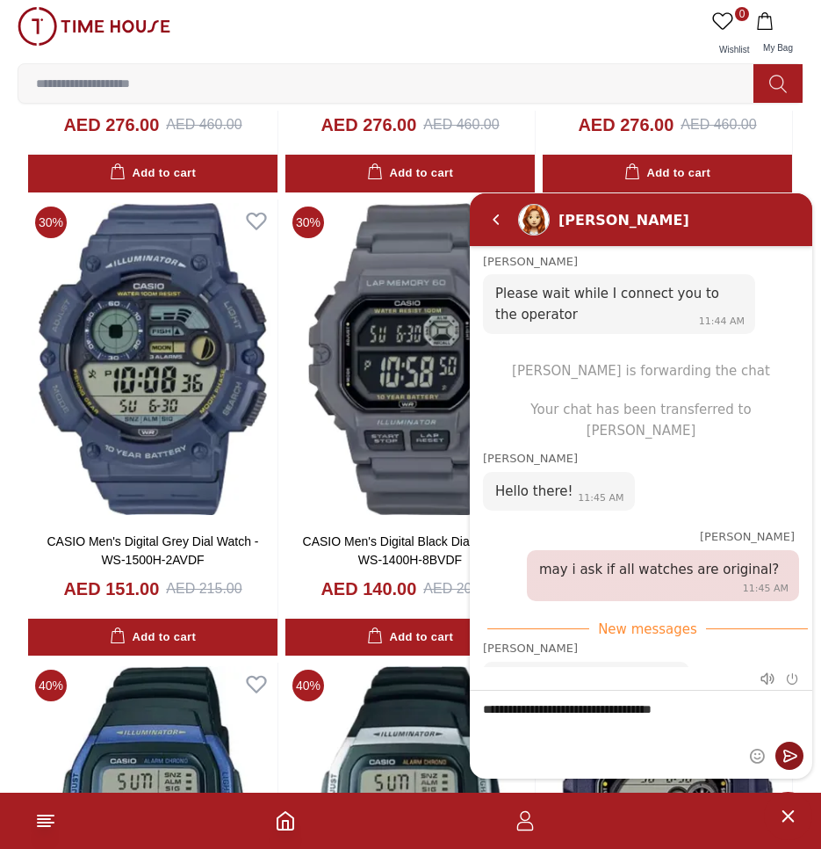
type textarea "**********"
click at [795, 753] on em "Send" at bounding box center [790, 755] width 28 height 28
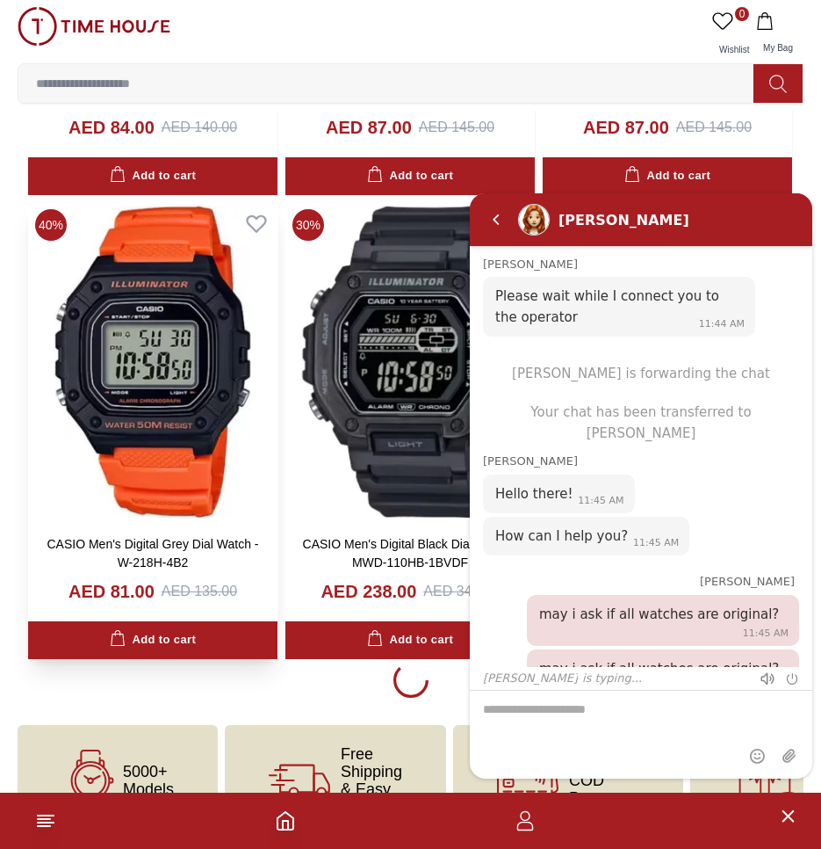
scroll to position [9309, 0]
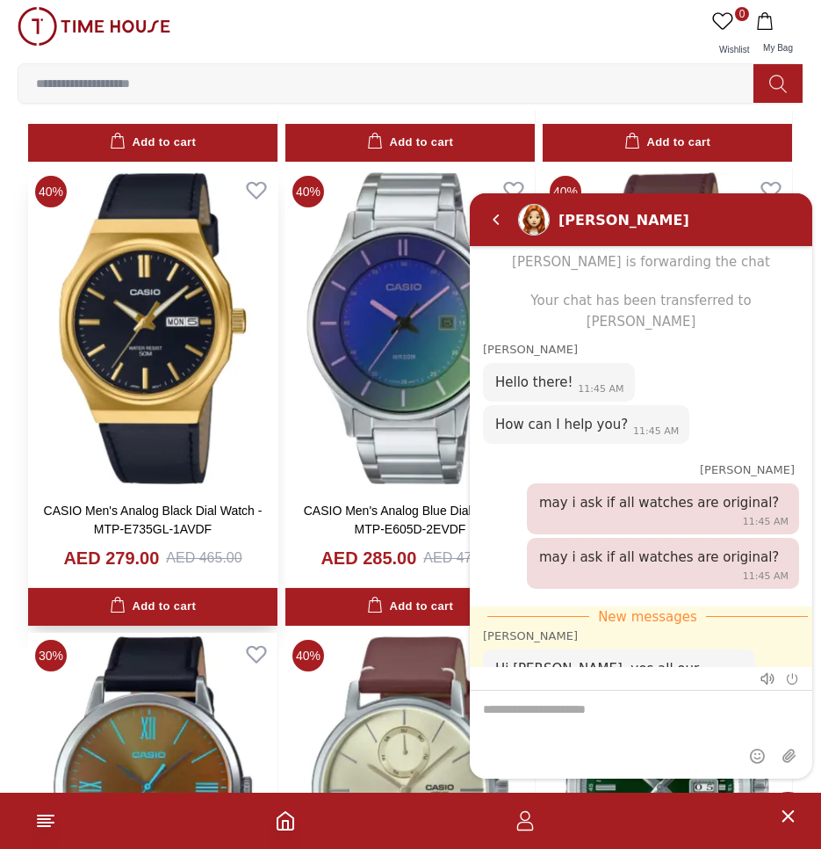
scroll to position [12559, 0]
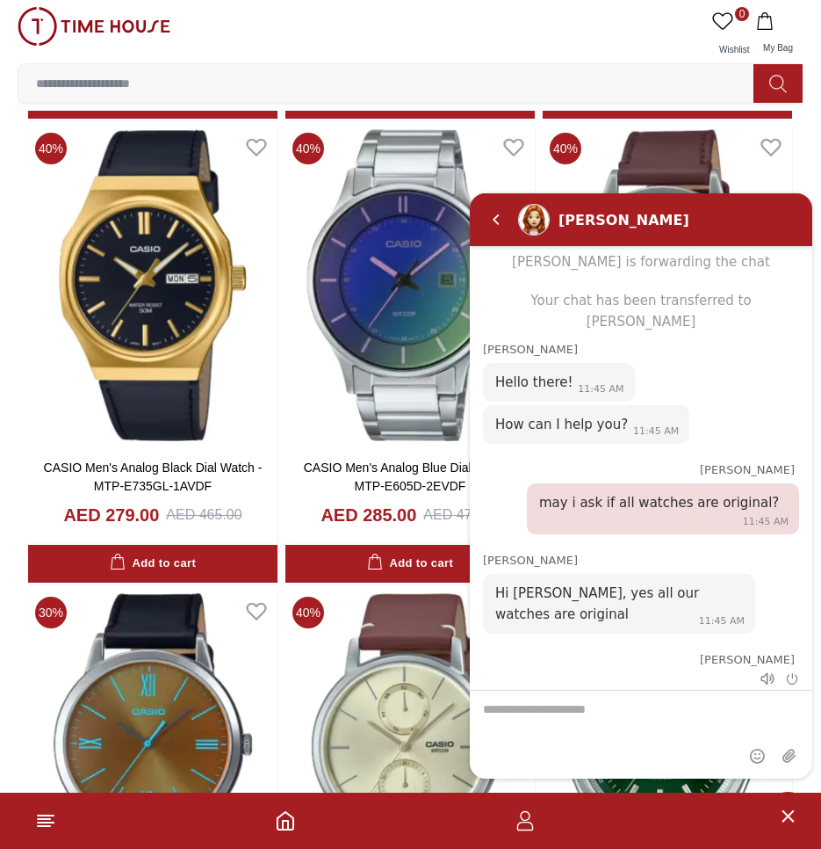
drag, startPoint x: 672, startPoint y: 690, endPoint x: 672, endPoint y: 702, distance: 12.3
click at [672, 693] on textarea "We are here to help you" at bounding box center [641, 734] width 343 height 88
type textarea "*********"
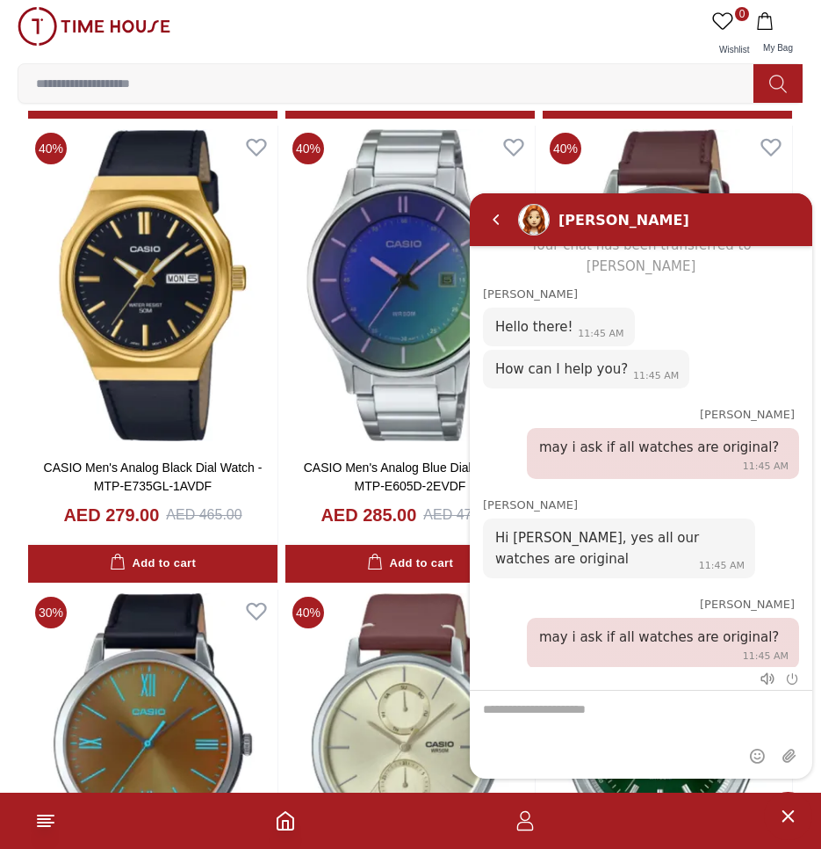
scroll to position [1450, 0]
click at [798, 686] on div at bounding box center [641, 677] width 343 height 23
click at [797, 674] on em "End chat" at bounding box center [792, 677] width 13 height 13
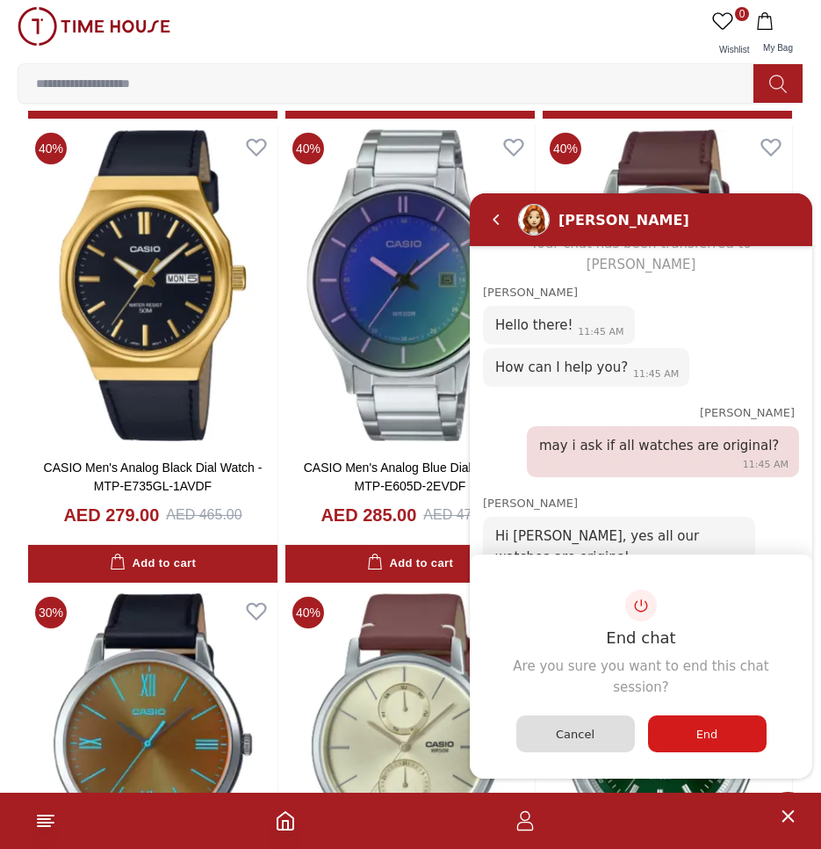
click at [720, 735] on div "End" at bounding box center [707, 732] width 119 height 37
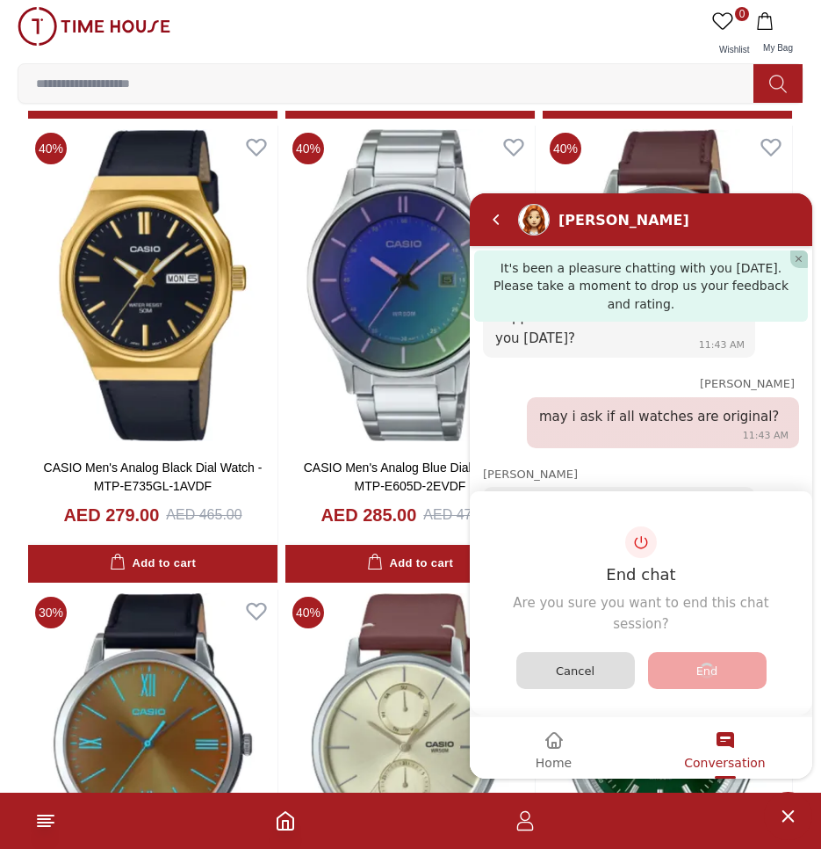
scroll to position [1601, 0]
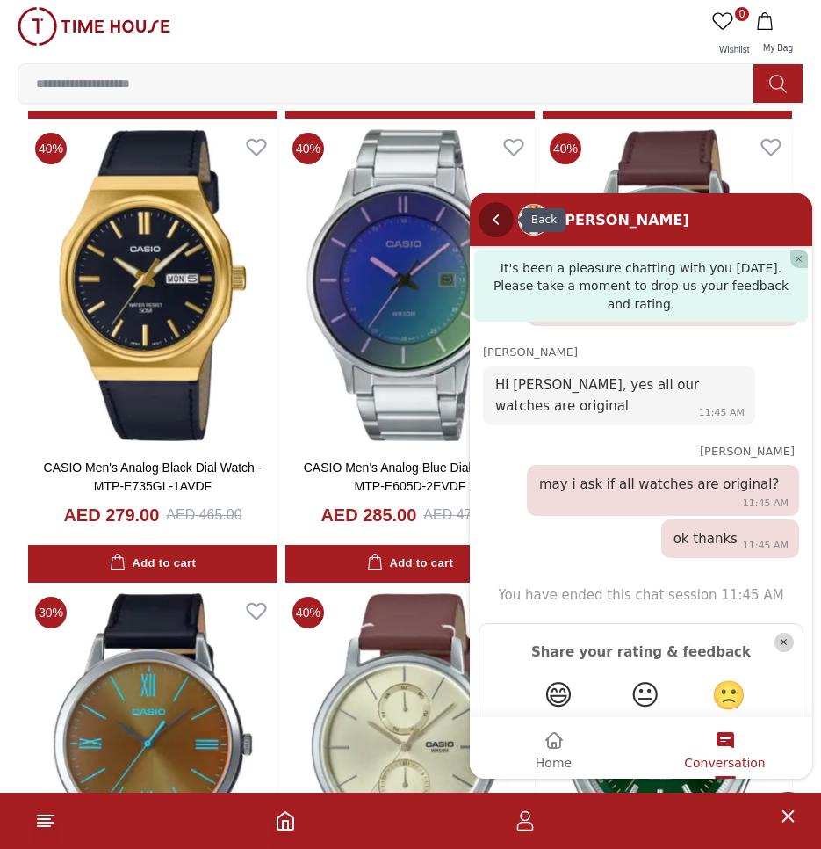
click at [497, 213] on em "Back" at bounding box center [496, 218] width 35 height 35
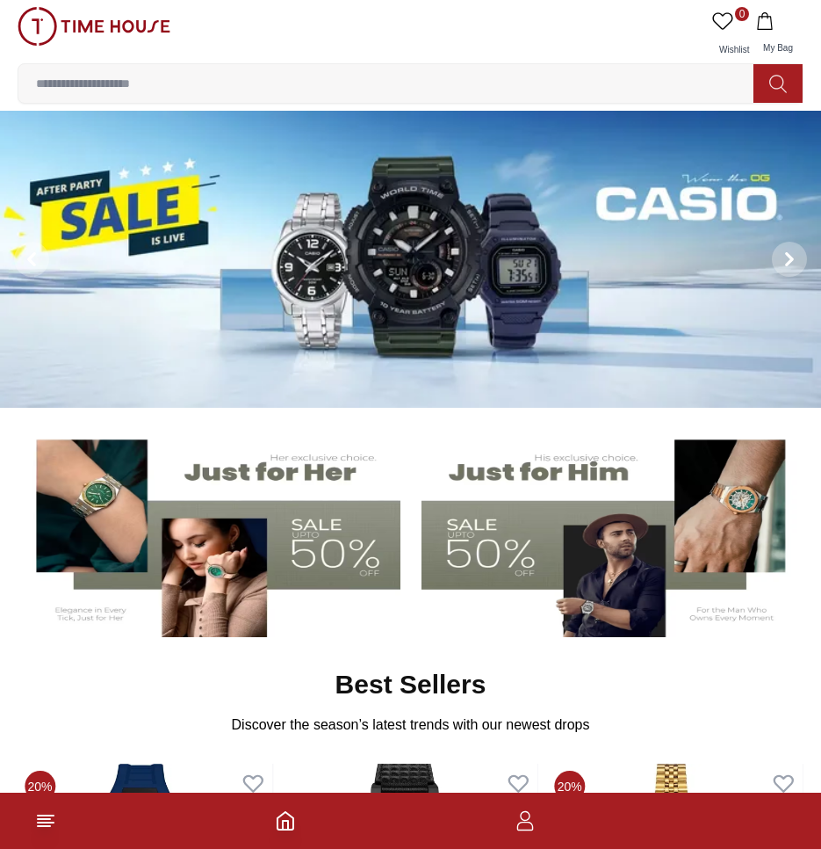
click at [538, 543] on img at bounding box center [611, 532] width 379 height 211
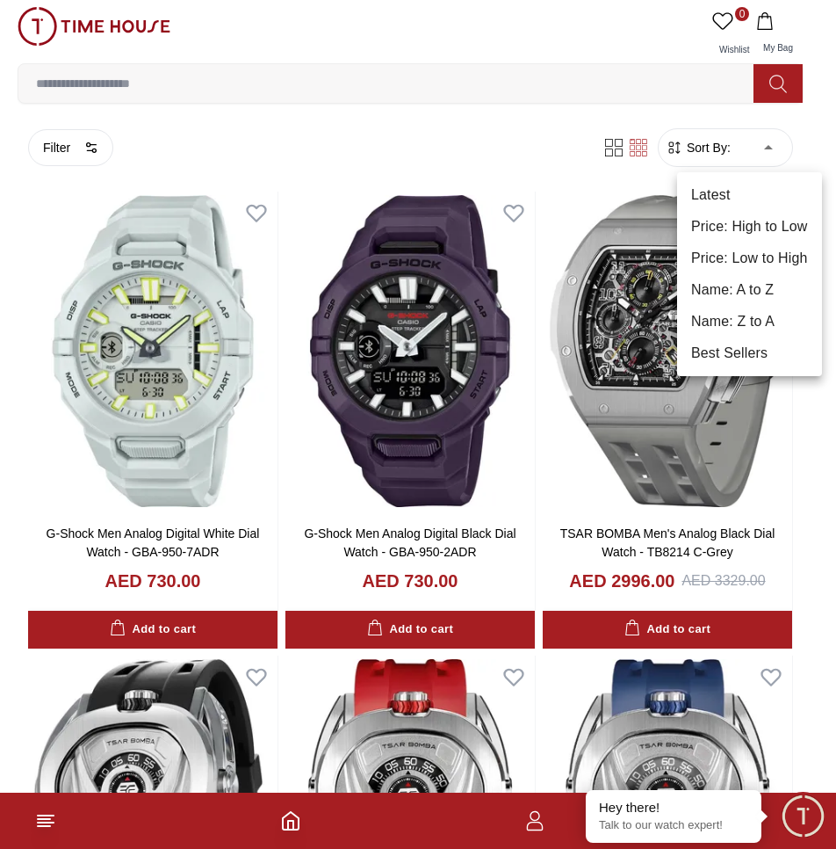
click at [784, 257] on li "Price: Low to High" at bounding box center [749, 258] width 145 height 32
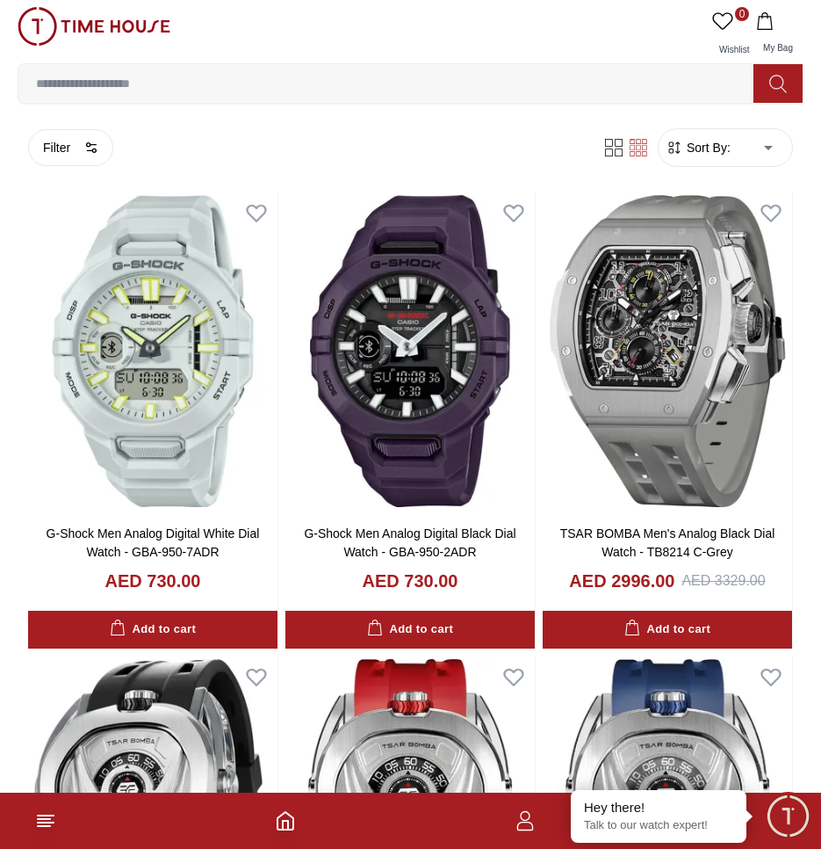
type input "*"
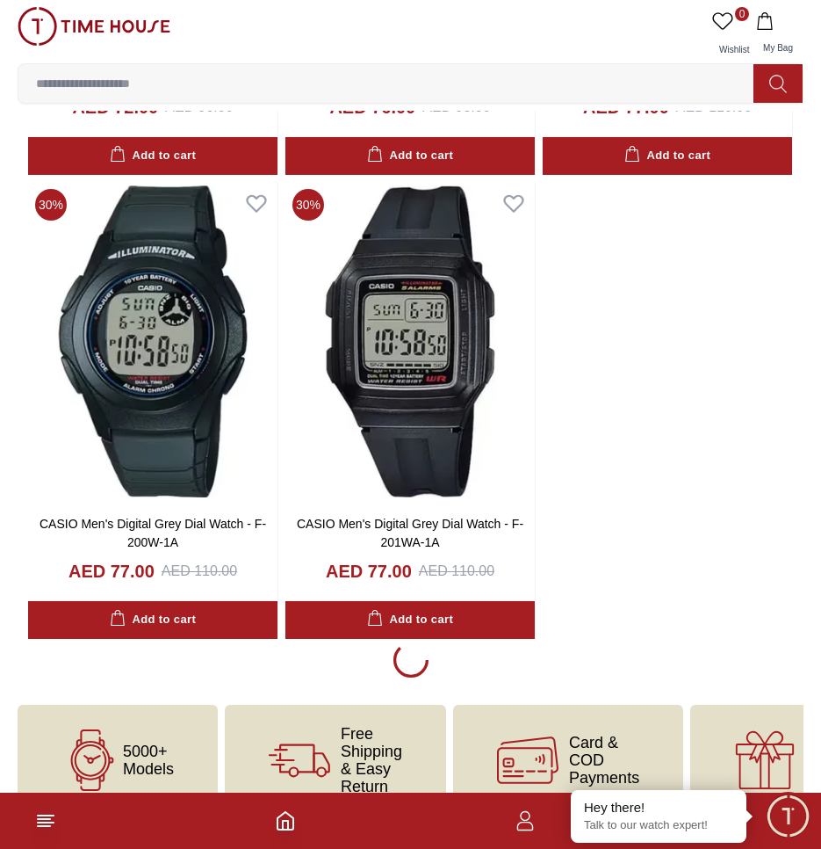
scroll to position [2844, 0]
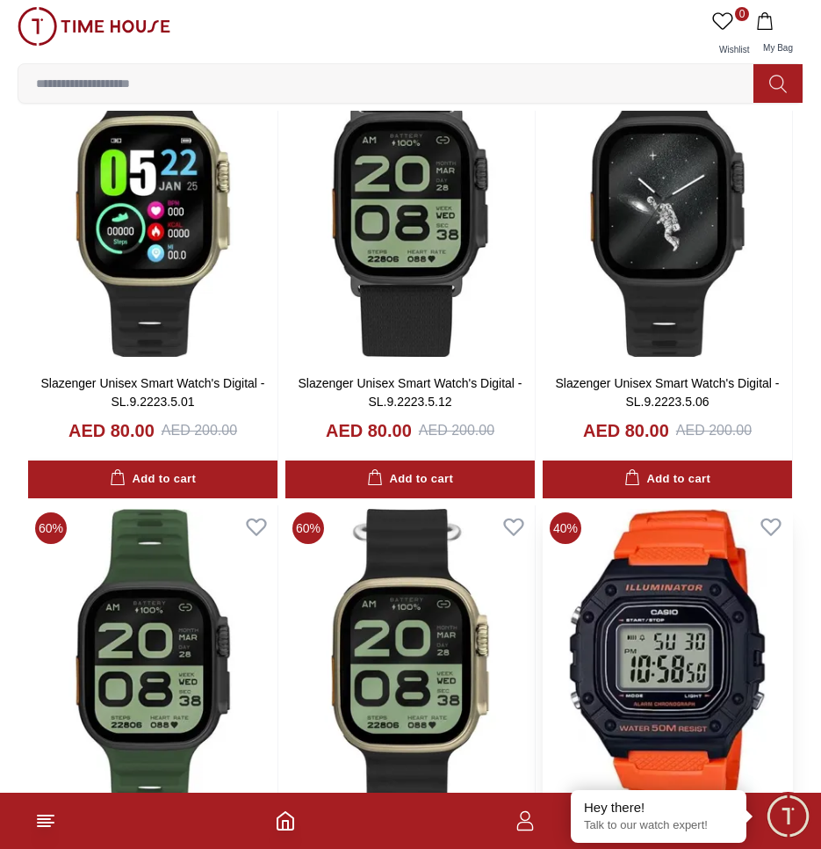
scroll to position [4337, 0]
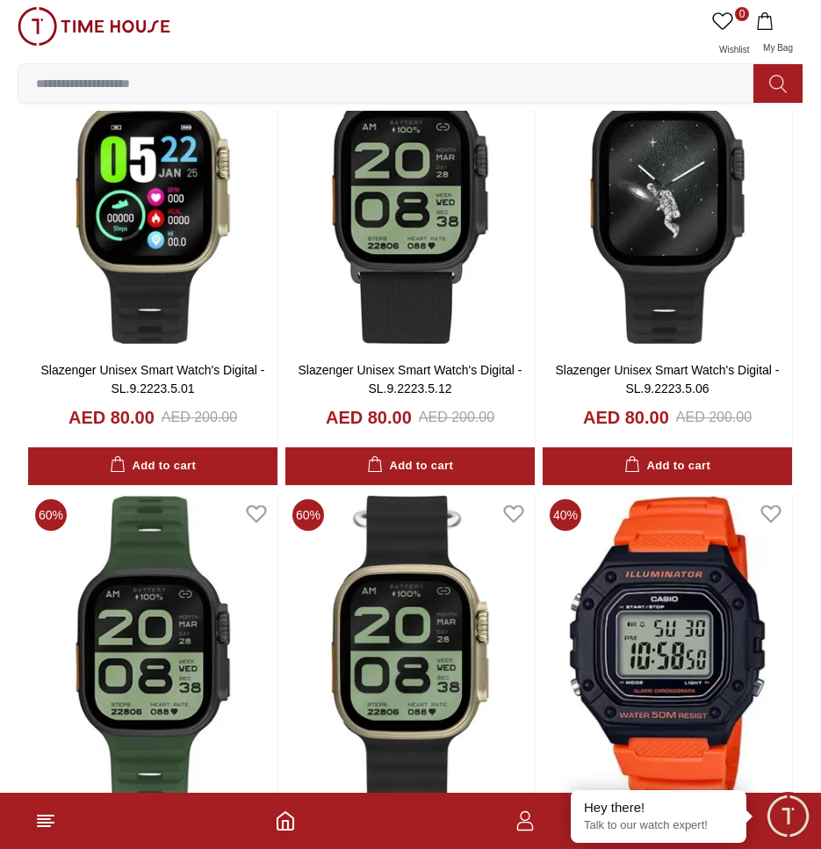
click at [126, 32] on img at bounding box center [94, 26] width 153 height 39
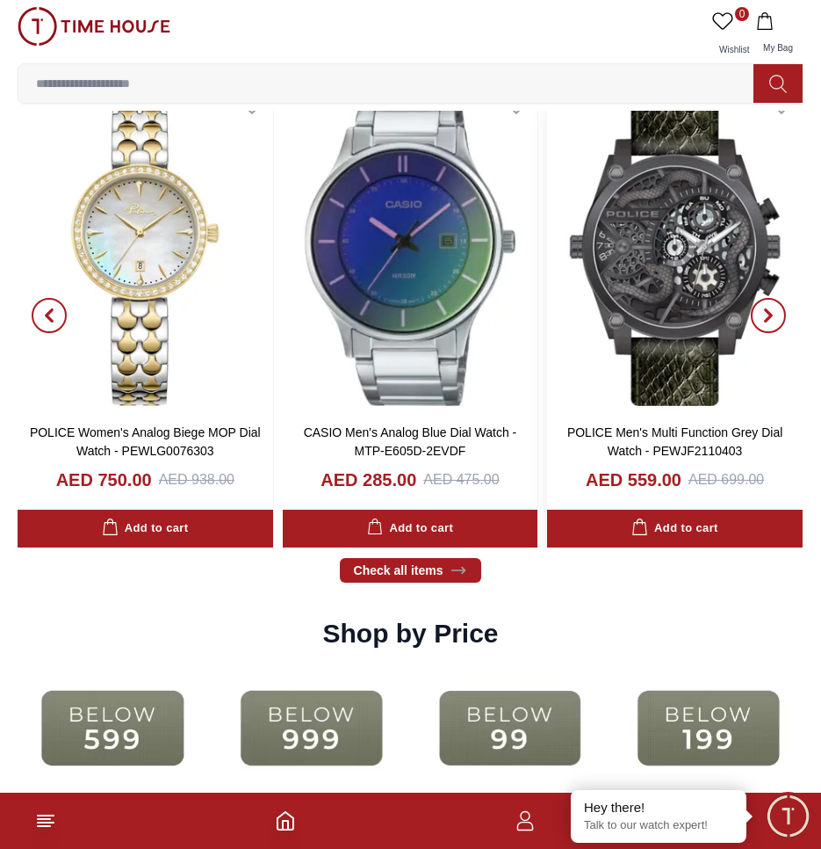
scroll to position [2548, 0]
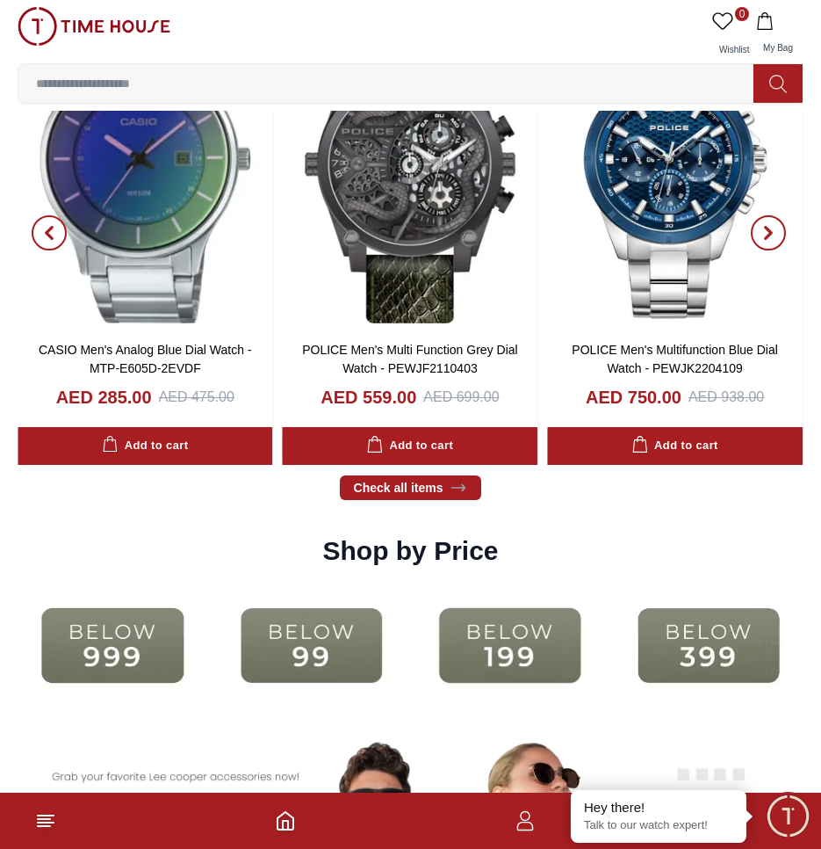
click at [551, 647] on img at bounding box center [511, 645] width 190 height 122
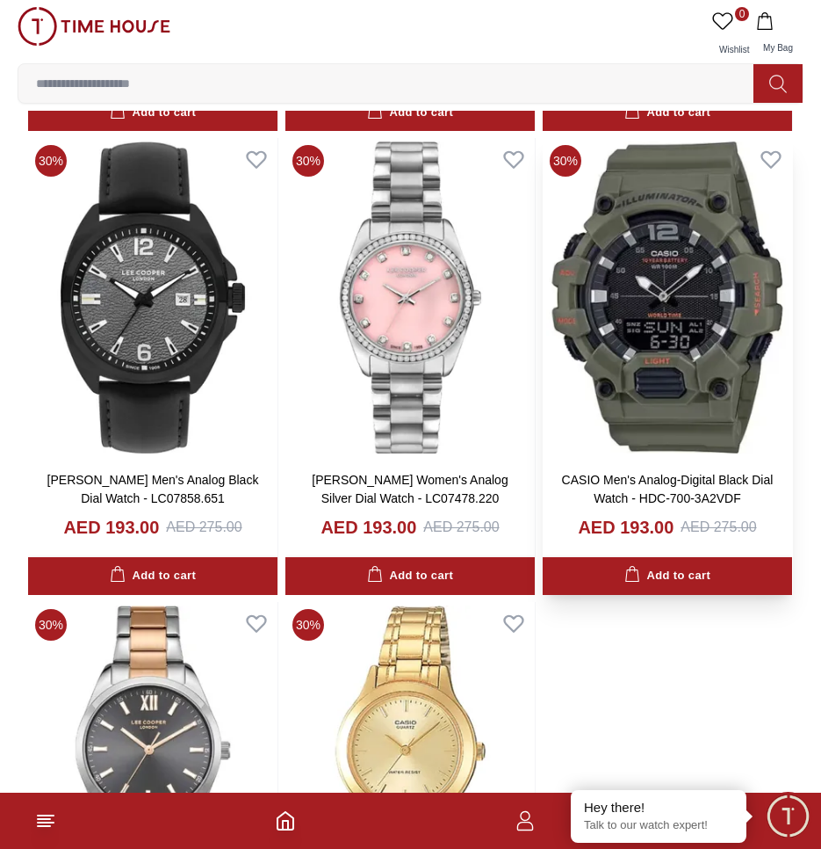
scroll to position [2811, 0]
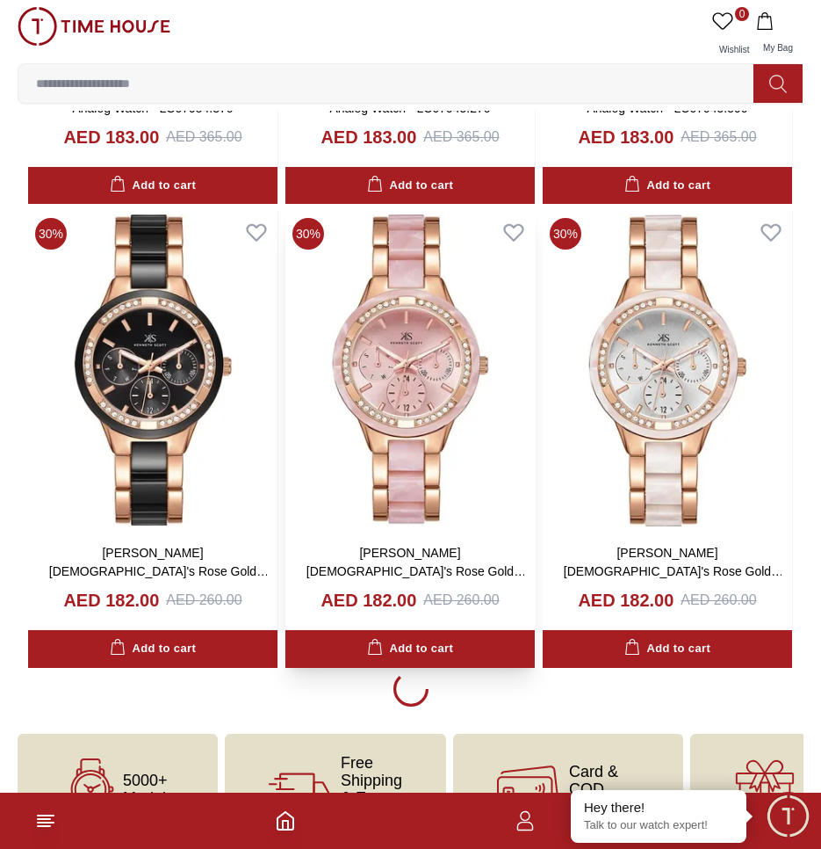
scroll to position [8872, 0]
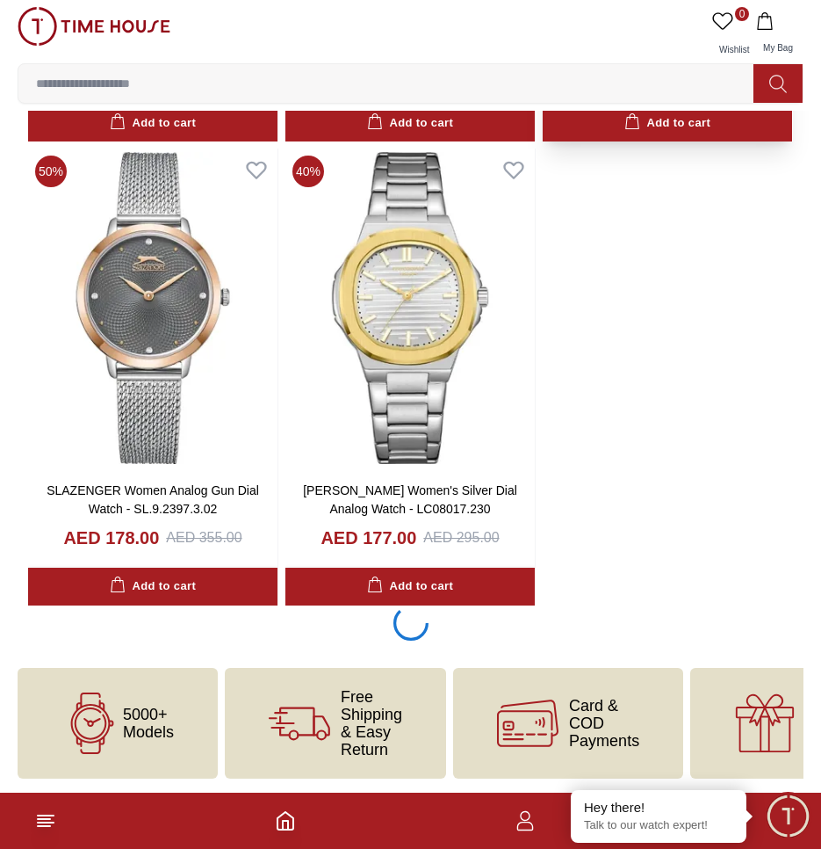
scroll to position [12114, 0]
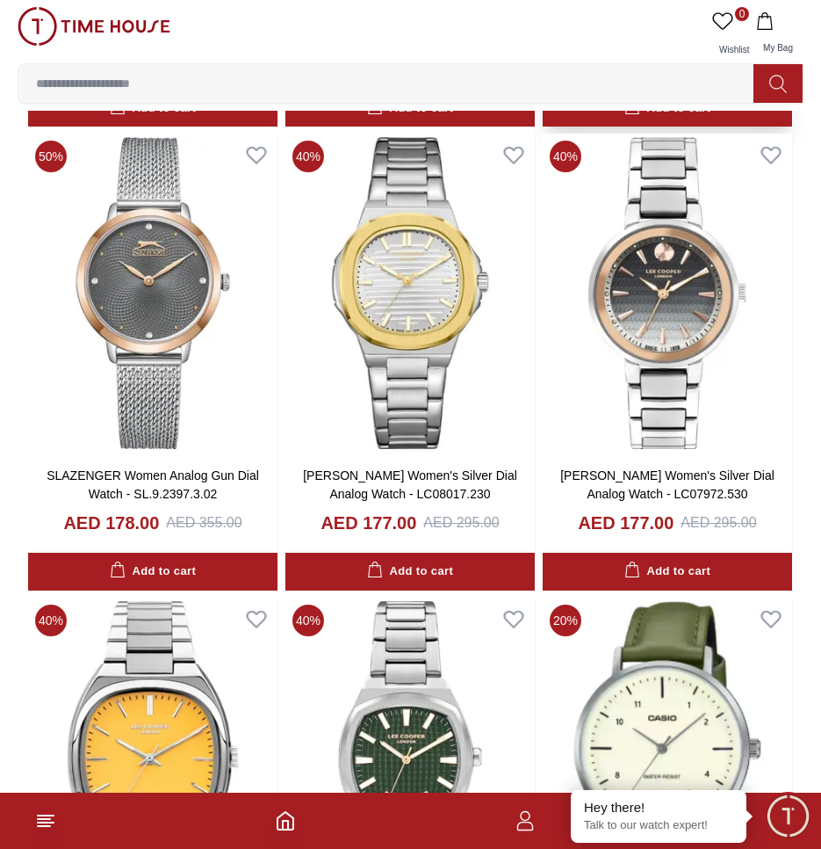
scroll to position [12117, 0]
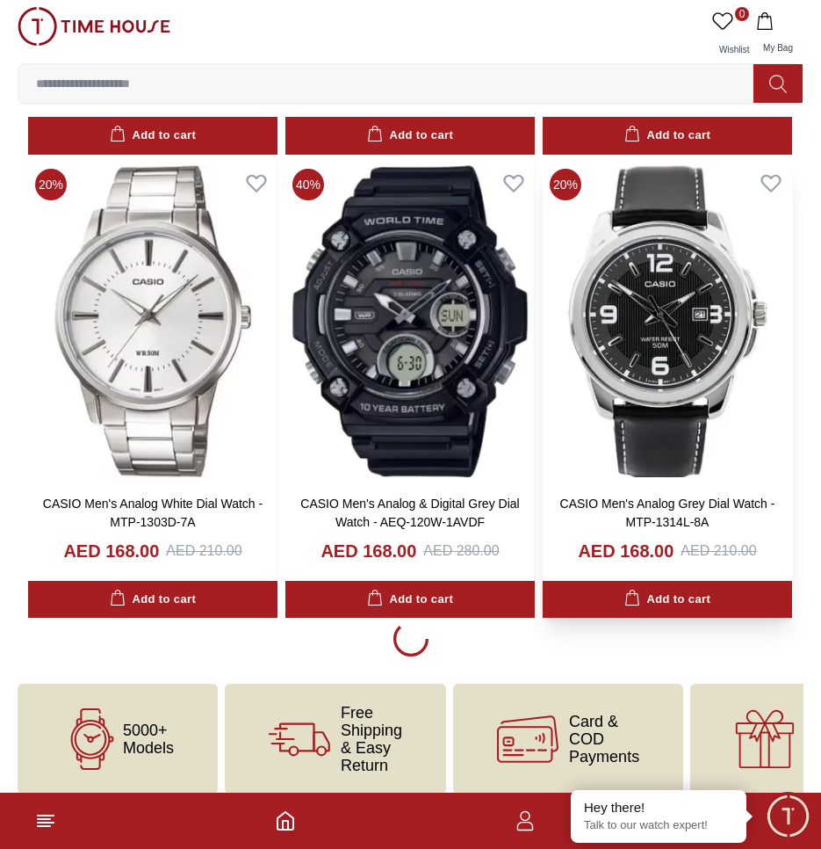
scroll to position [18145, 0]
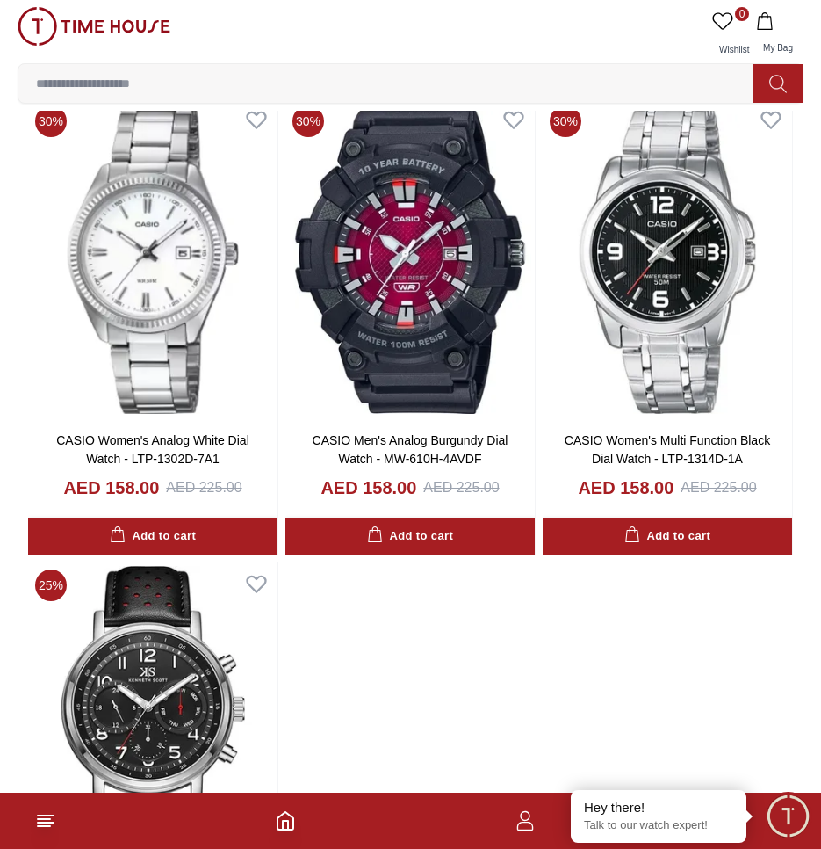
scroll to position [24119, 0]
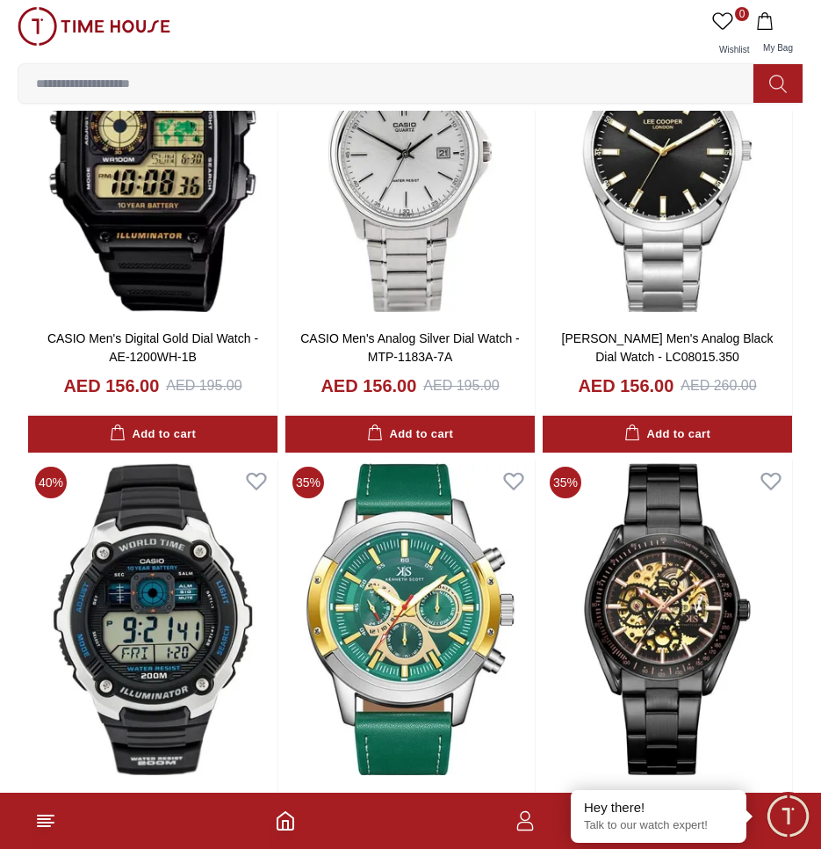
scroll to position [25788, 0]
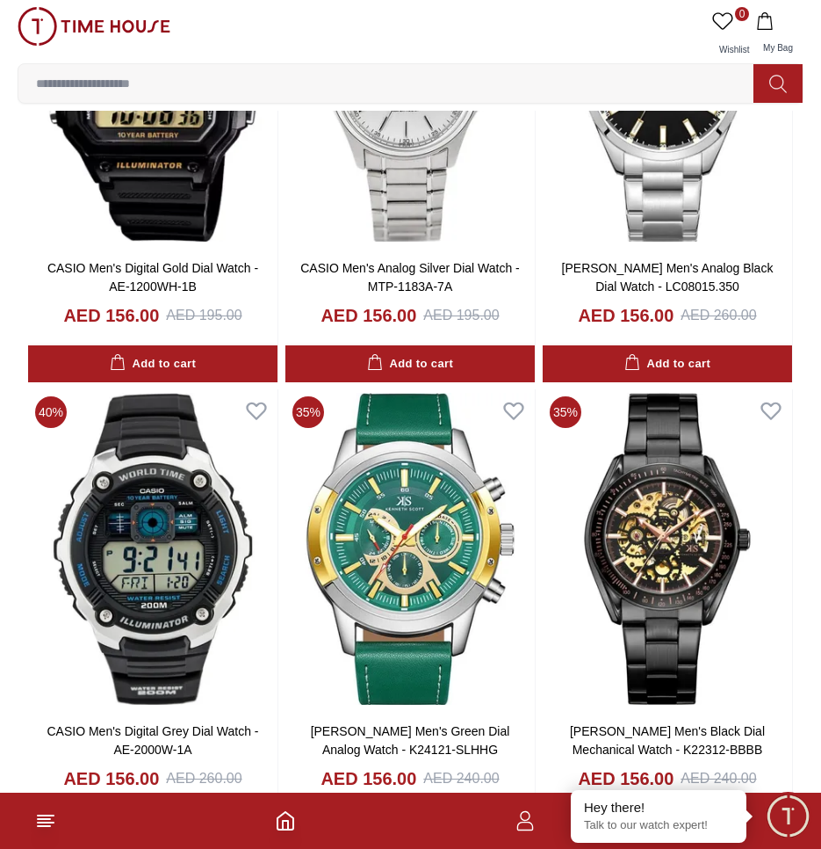
click at [220, 82] on input at bounding box center [392, 83] width 749 height 35
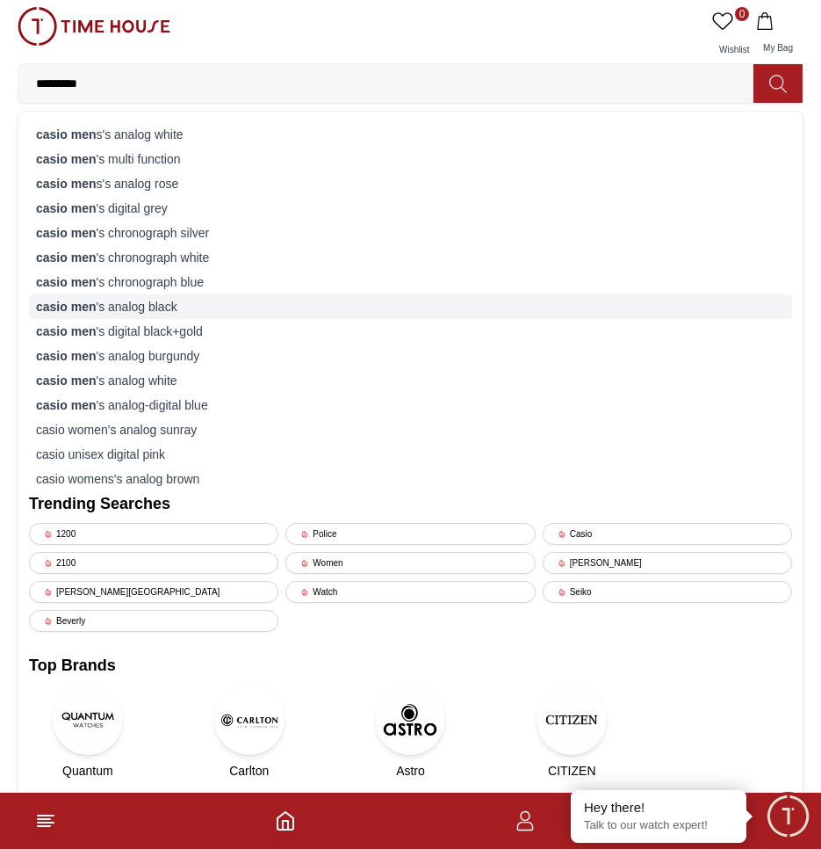
type input "*********"
click at [151, 307] on div "casio men 's analog black" at bounding box center [410, 306] width 763 height 25
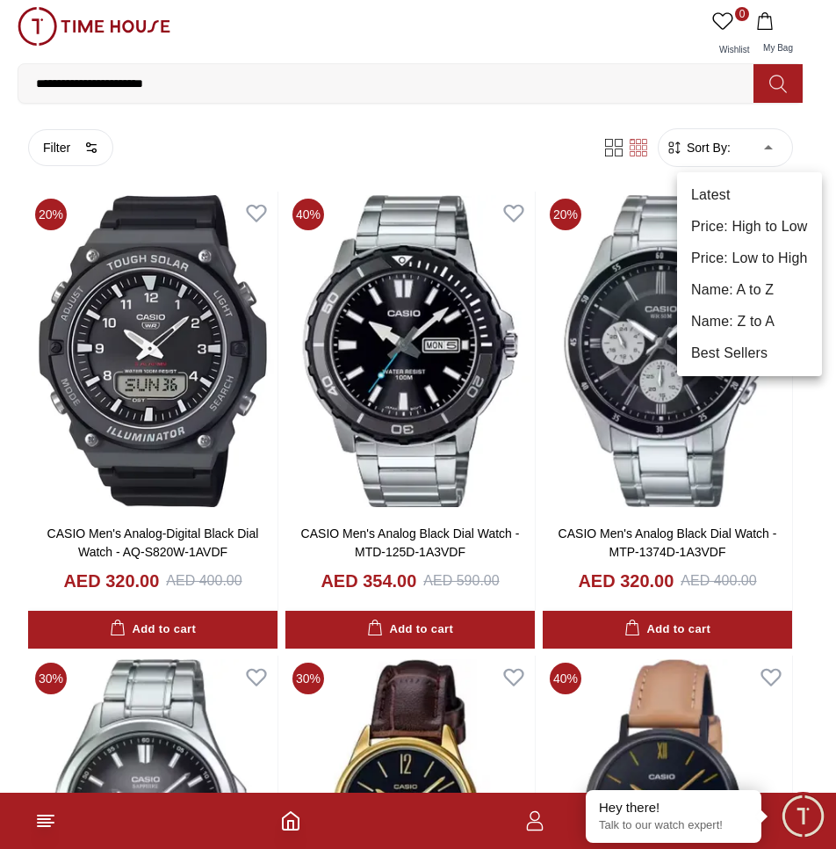
click at [770, 263] on li "Price: Low to High" at bounding box center [749, 258] width 145 height 32
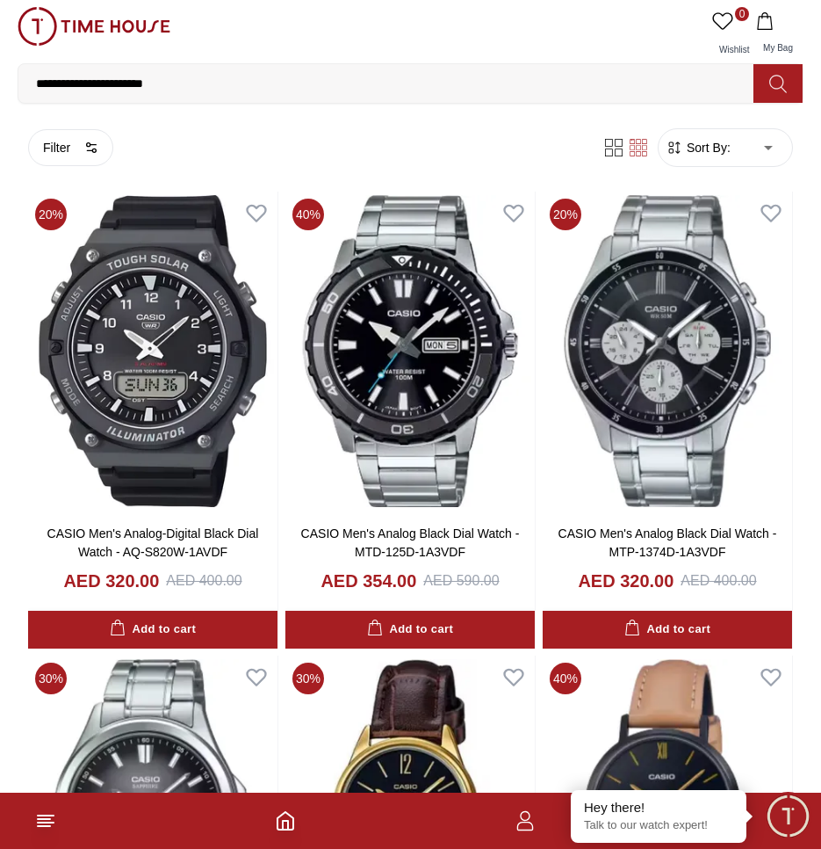
type input "*"
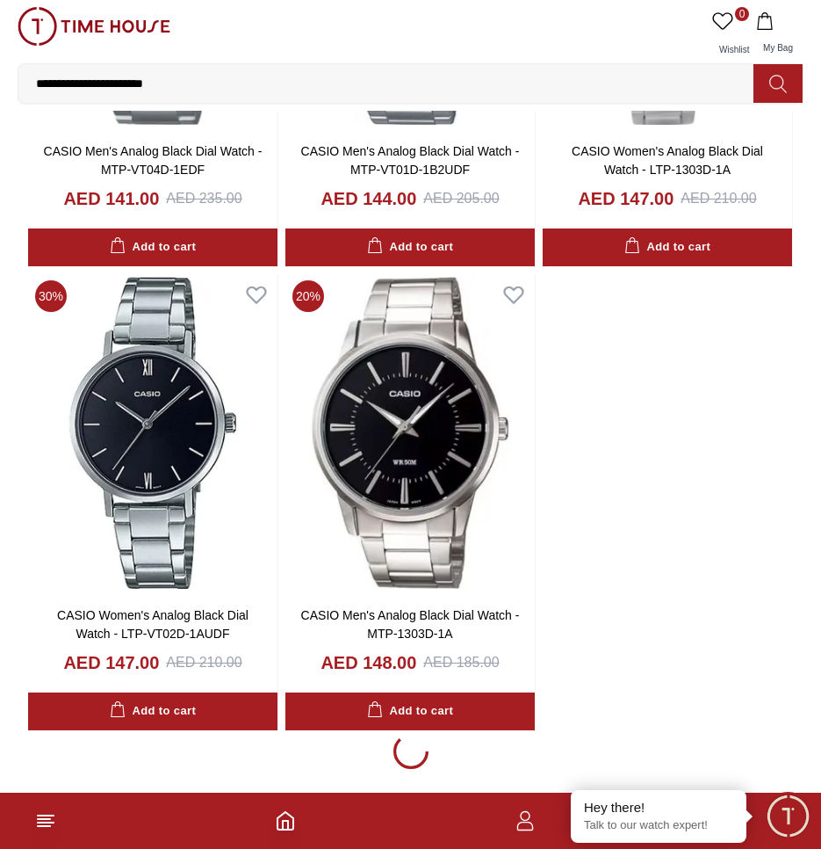
scroll to position [2723, 0]
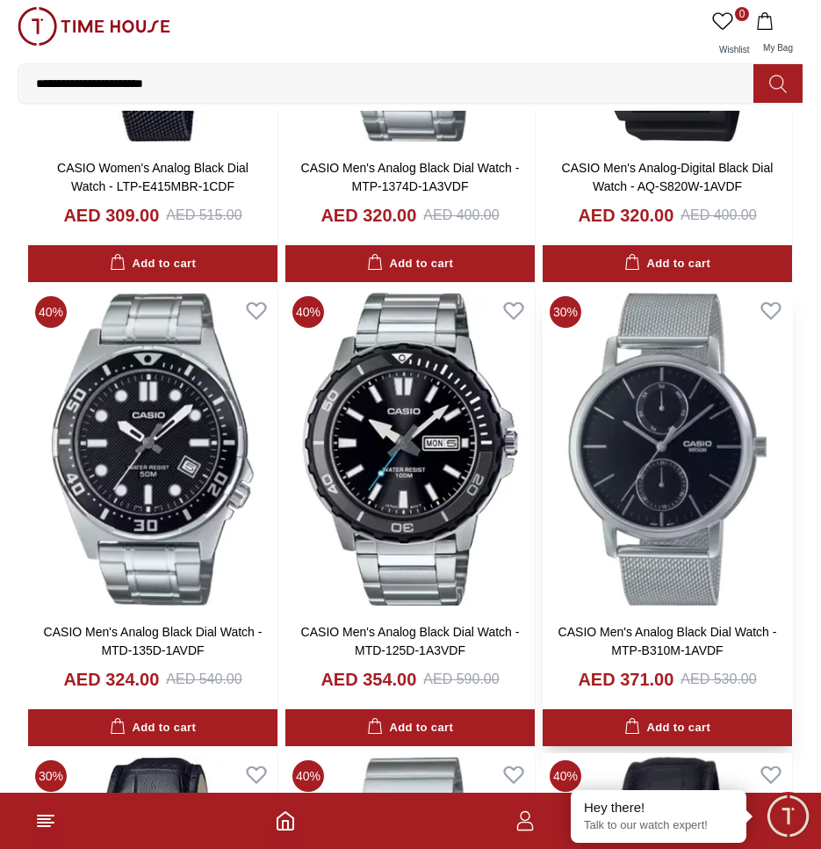
scroll to position [8258, 0]
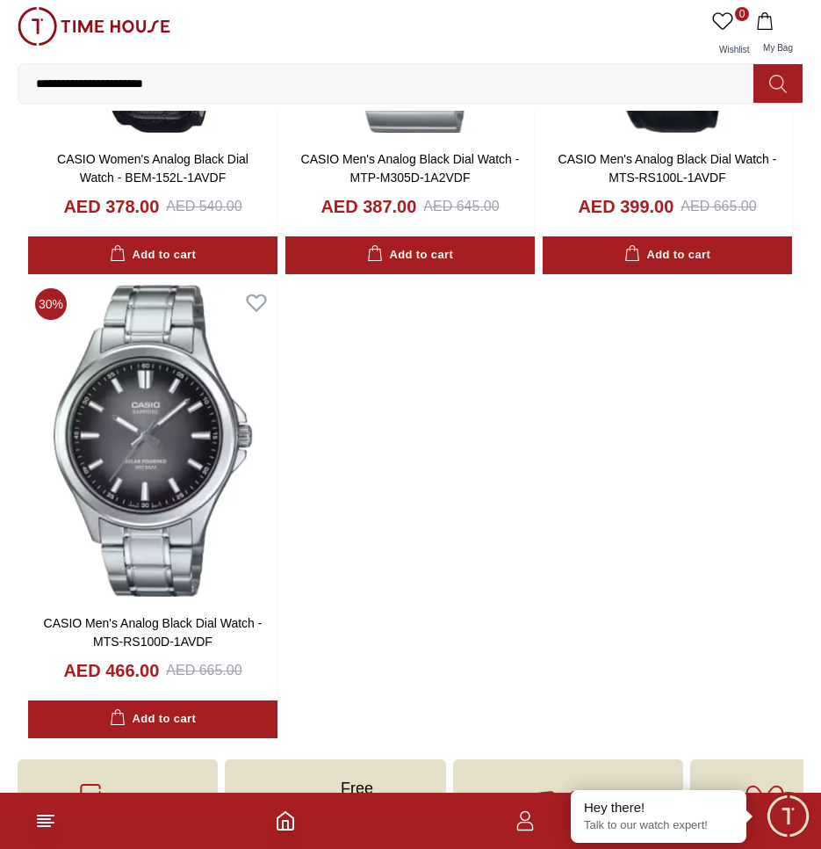
scroll to position [9224, 0]
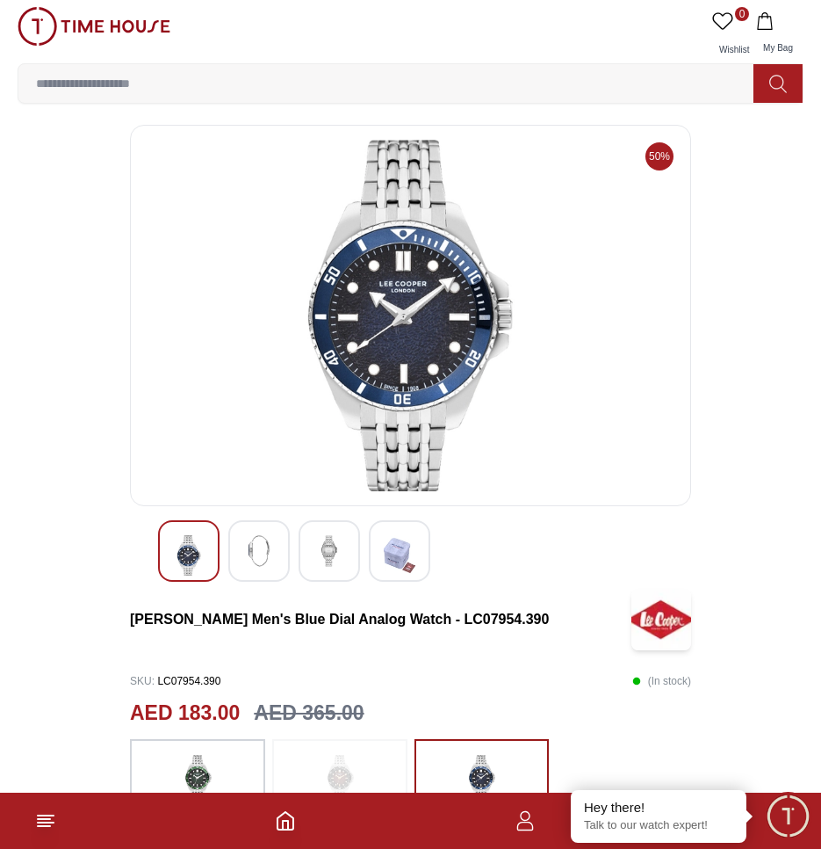
click at [407, 529] on div at bounding box center [399, 550] width 61 height 61
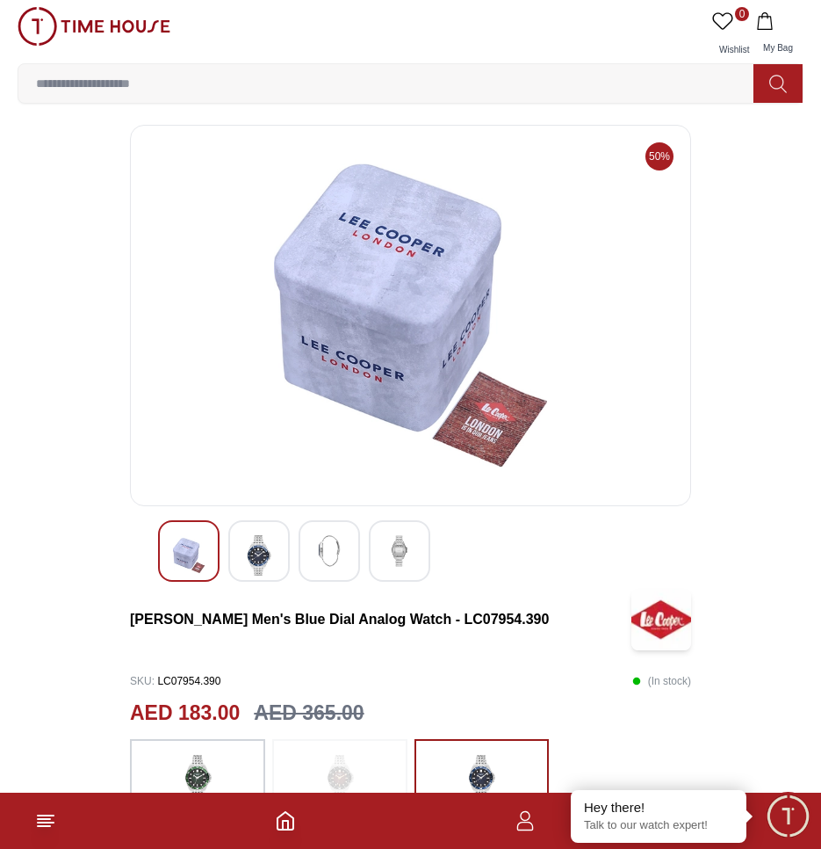
click at [329, 552] on img at bounding box center [330, 551] width 32 height 32
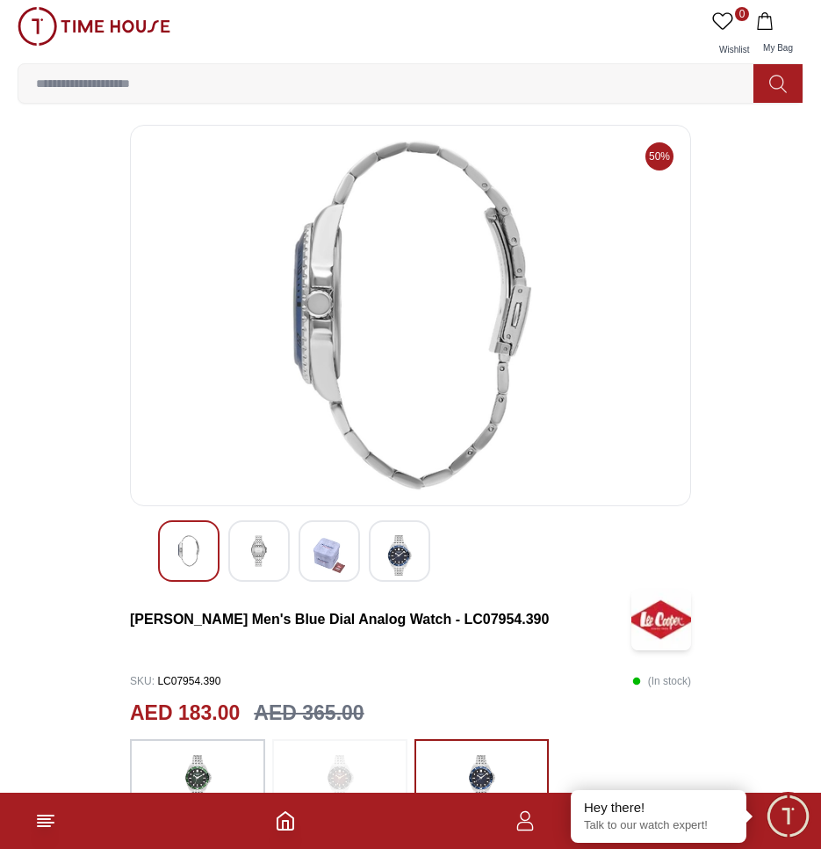
click at [271, 551] on img at bounding box center [259, 551] width 32 height 32
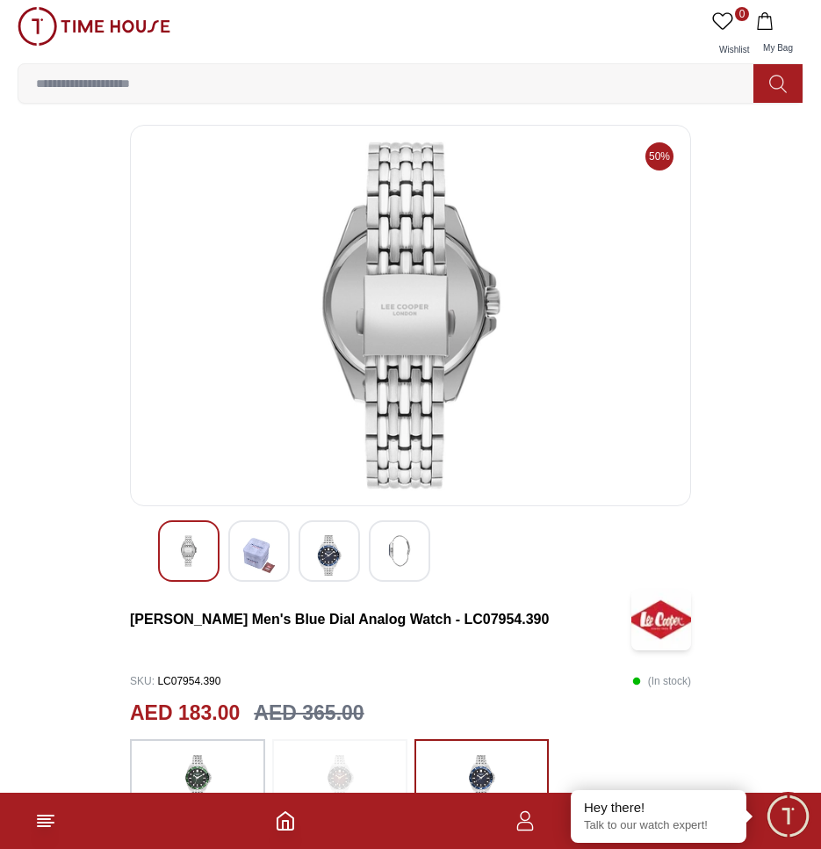
click at [206, 553] on div at bounding box center [188, 550] width 61 height 61
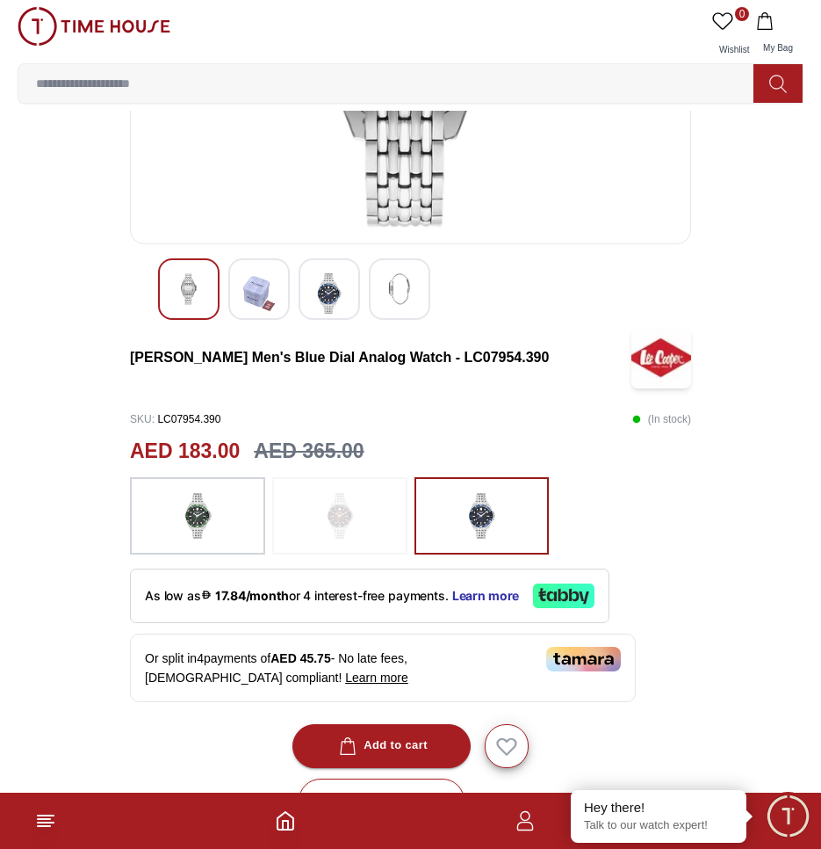
scroll to position [264, 0]
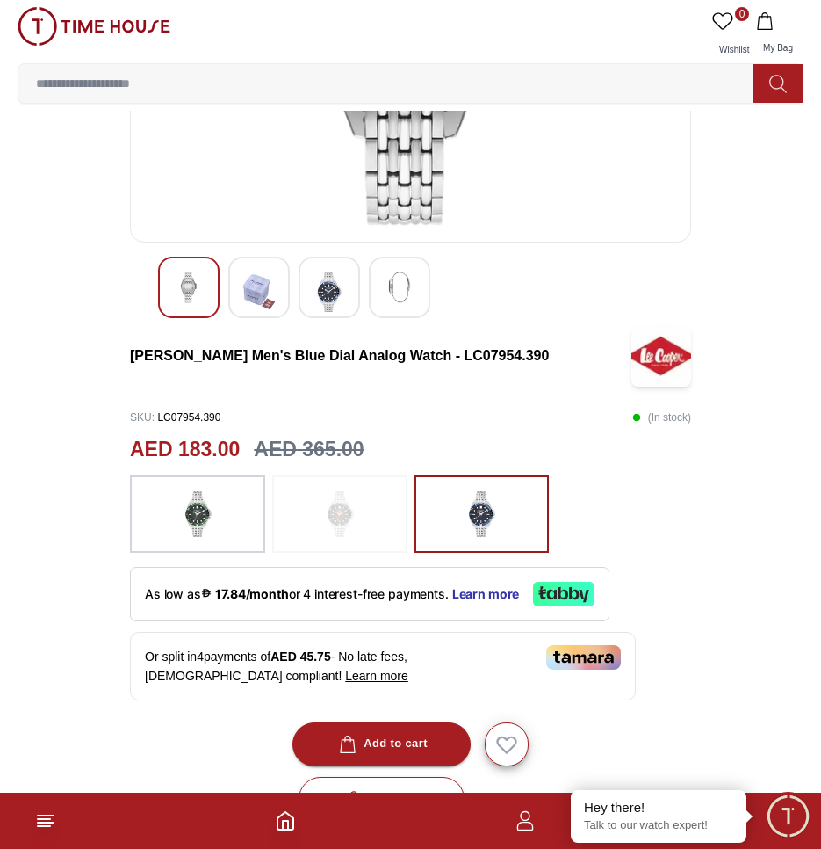
drag, startPoint x: 184, startPoint y: 518, endPoint x: 200, endPoint y: 512, distance: 17.8
click at [182, 517] on img at bounding box center [198, 514] width 44 height 60
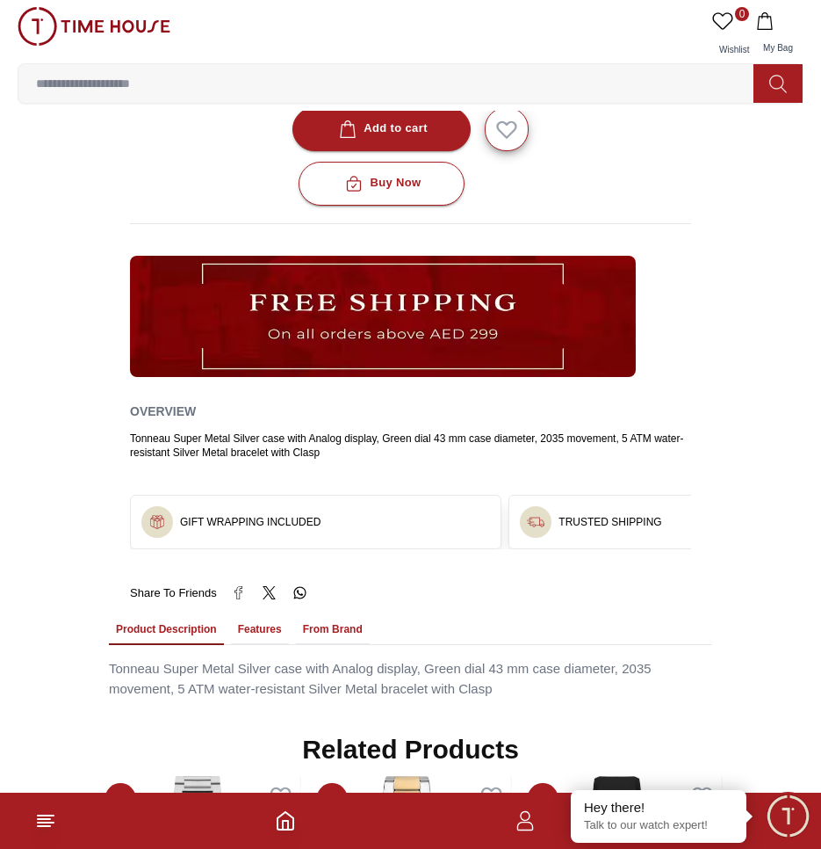
click at [393, 531] on div "GIFT WRAPPING INCLUDED" at bounding box center [316, 521] width 370 height 53
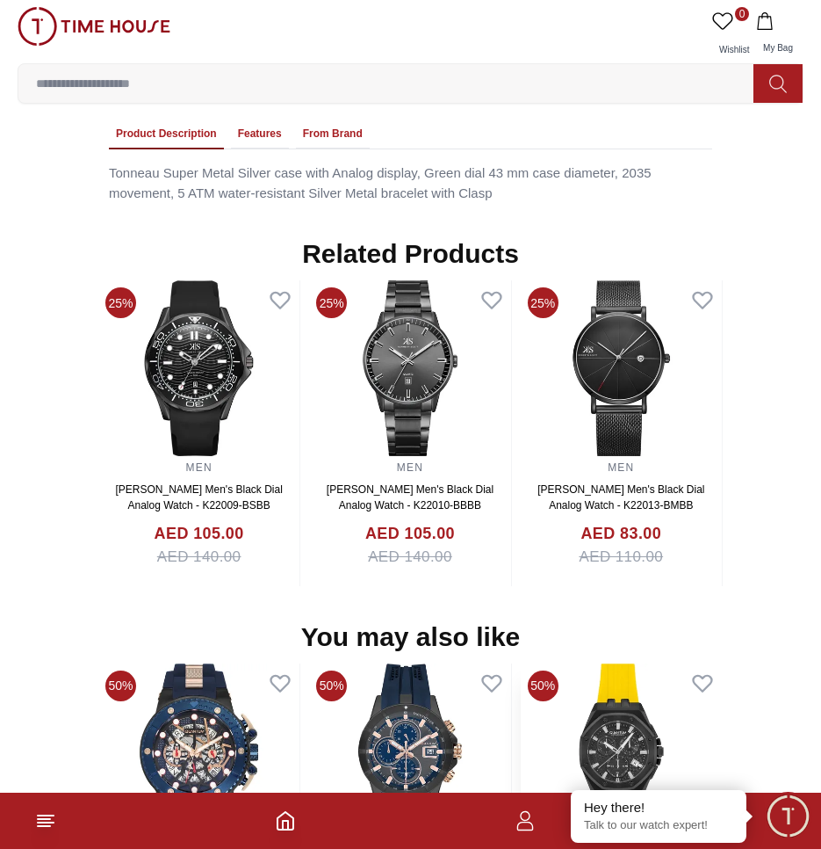
scroll to position [1725, 0]
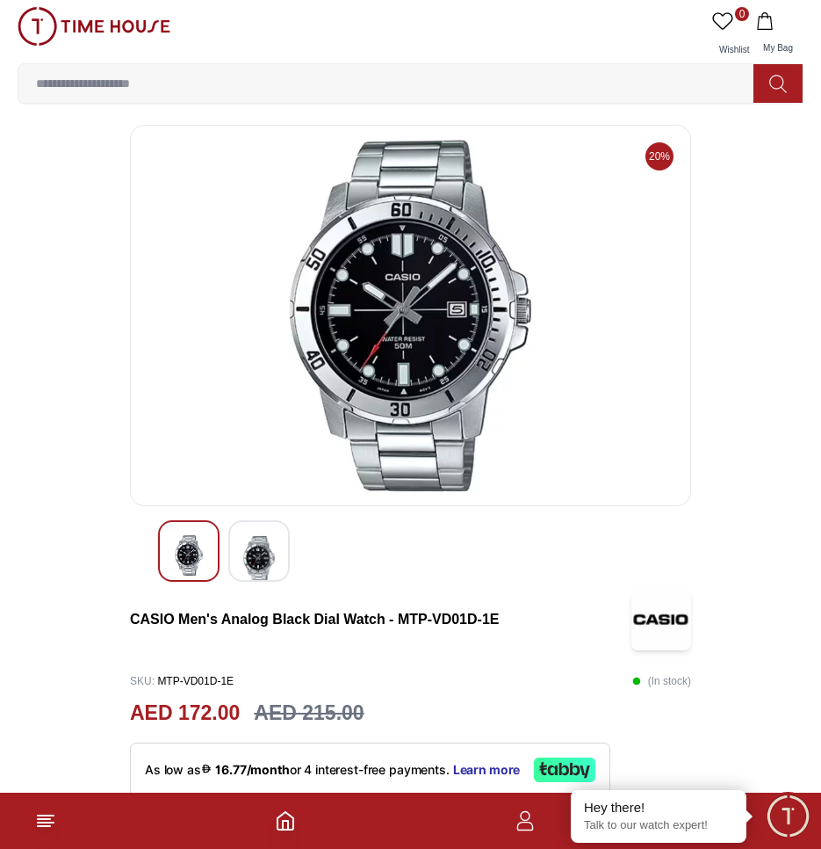
click at [280, 548] on div at bounding box center [258, 550] width 61 height 61
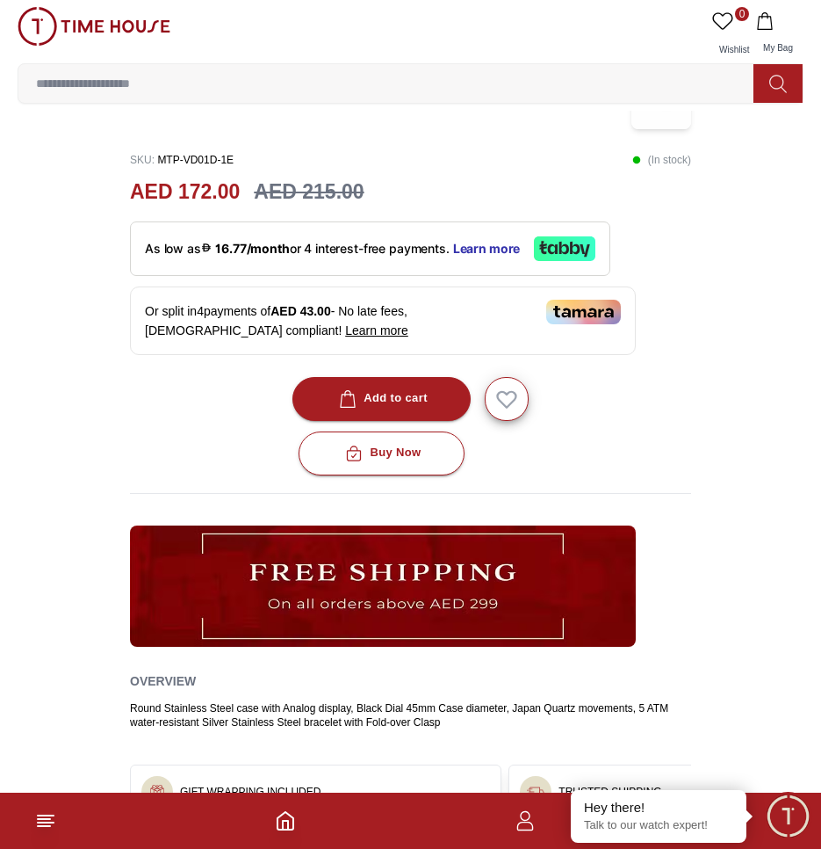
scroll to position [439, 0]
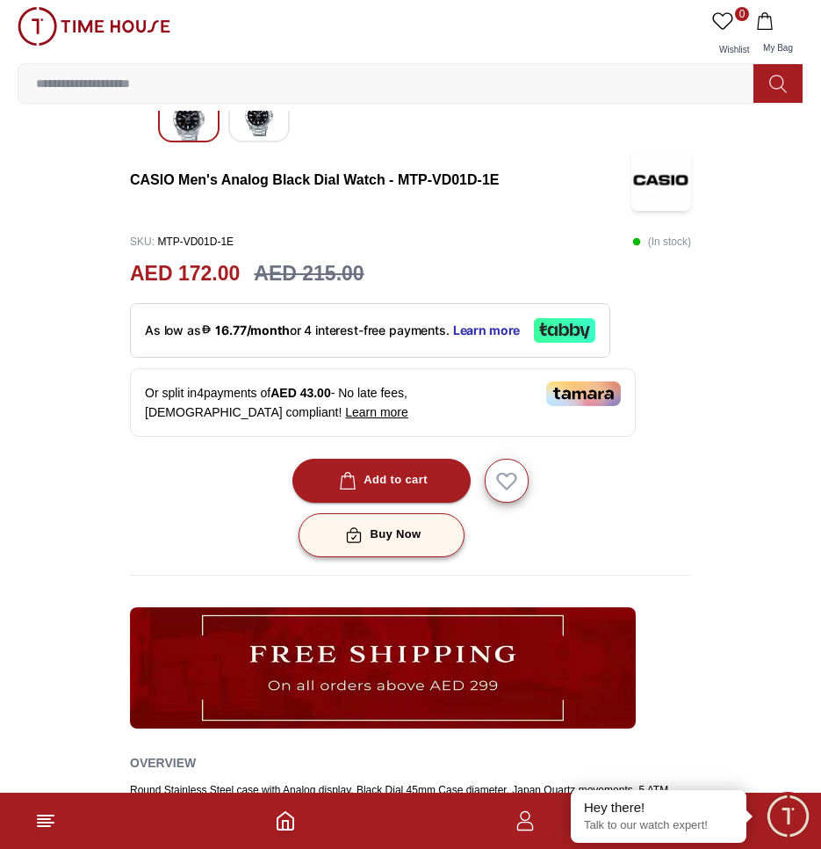
drag, startPoint x: 423, startPoint y: 534, endPoint x: 640, endPoint y: 522, distance: 217.3
click at [424, 532] on button "Buy Now" at bounding box center [381, 535] width 165 height 44
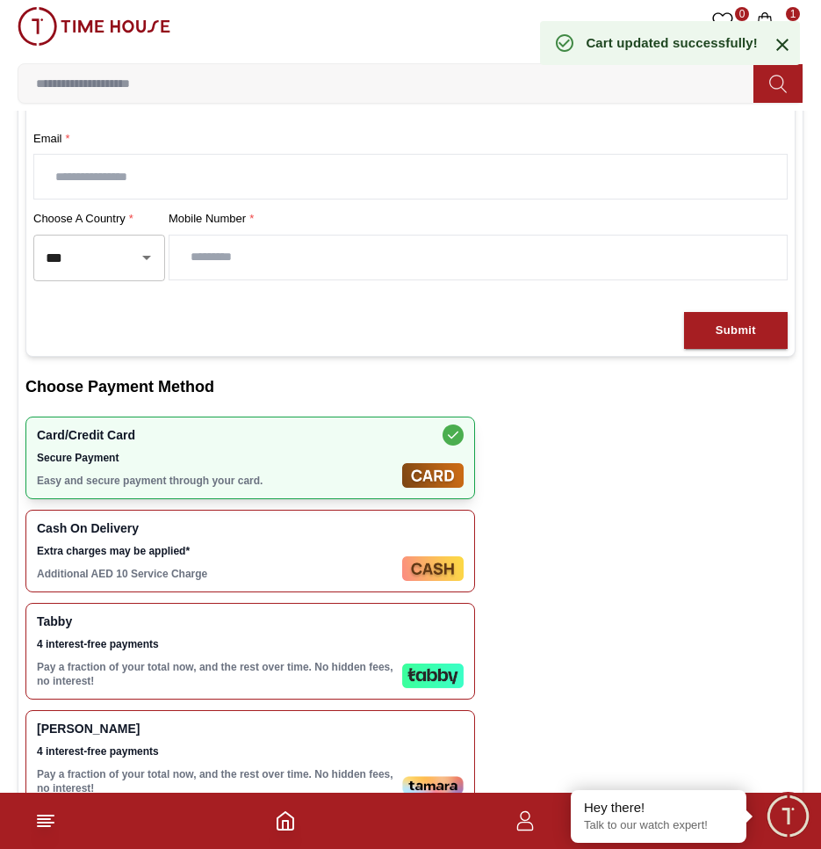
scroll to position [351, 0]
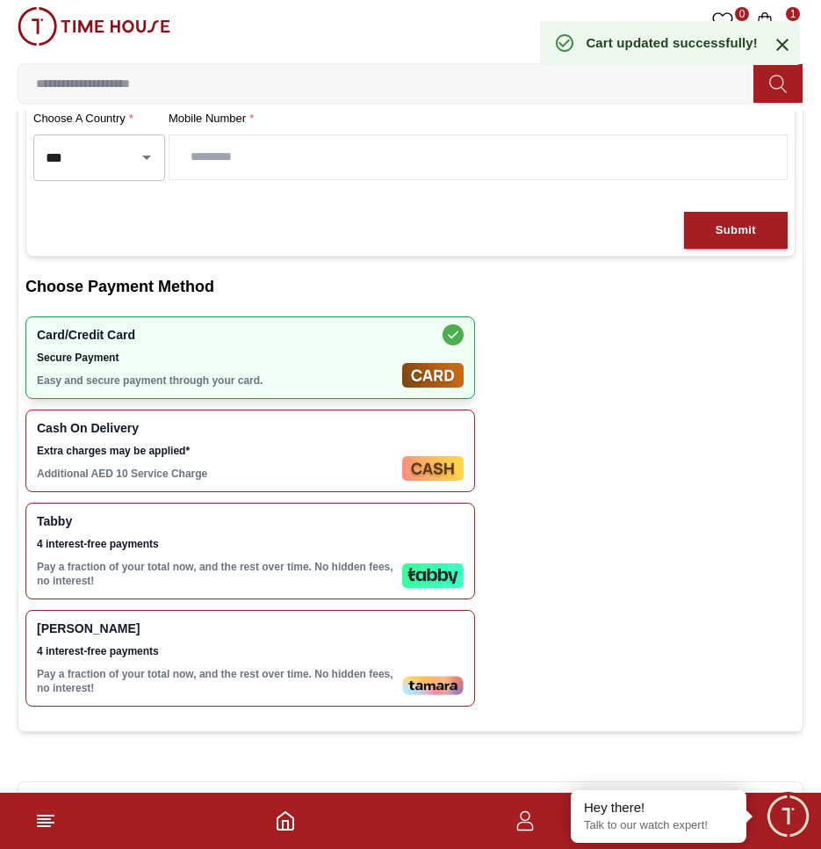
click at [303, 561] on p "Pay a fraction of your total now, and the rest over time. No hidden fees, no in…" at bounding box center [216, 574] width 358 height 28
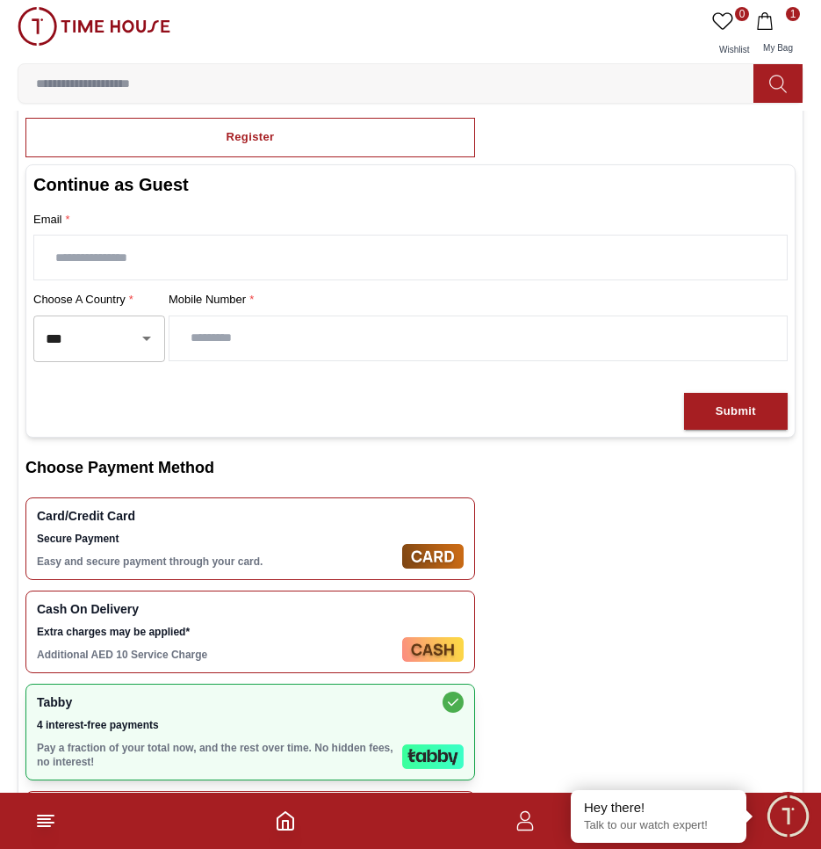
scroll to position [0, 0]
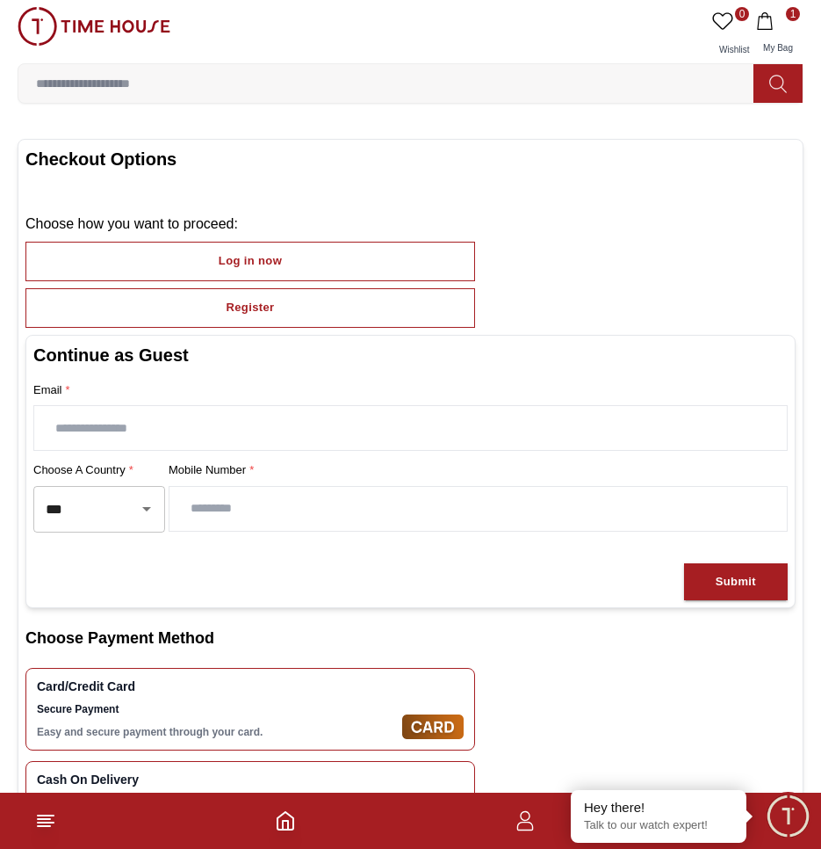
click at [147, 423] on input "text" at bounding box center [410, 428] width 753 height 44
type input "**********"
click at [285, 494] on input "number" at bounding box center [479, 509] width 618 height 44
type input "*********"
click at [725, 584] on div "Submit" at bounding box center [736, 582] width 40 height 20
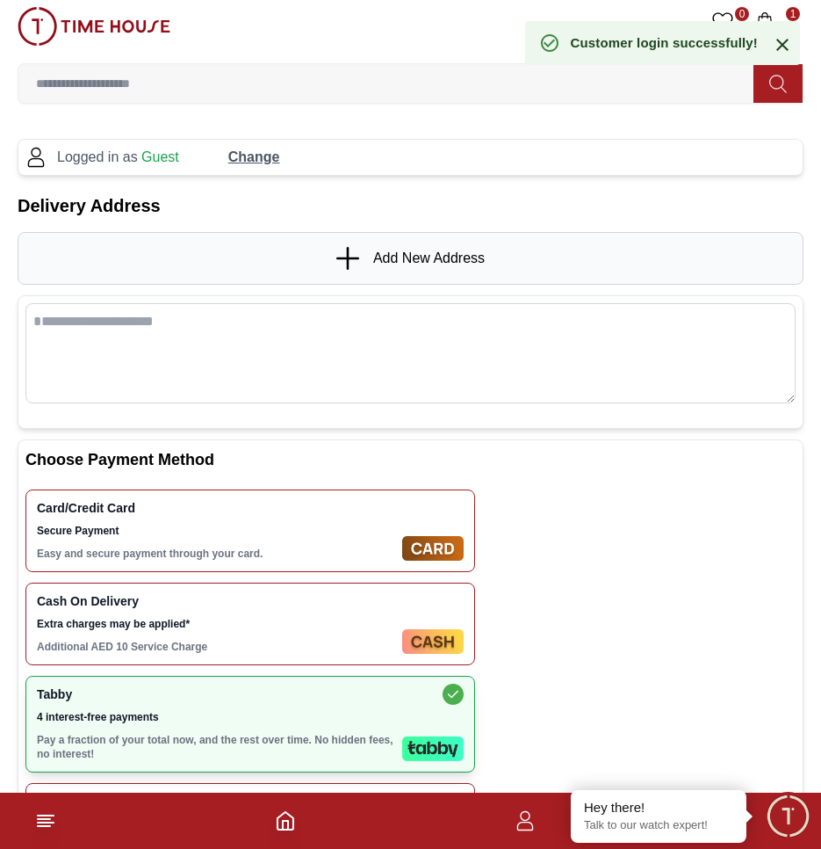
click at [293, 353] on textarea at bounding box center [410, 353] width 770 height 100
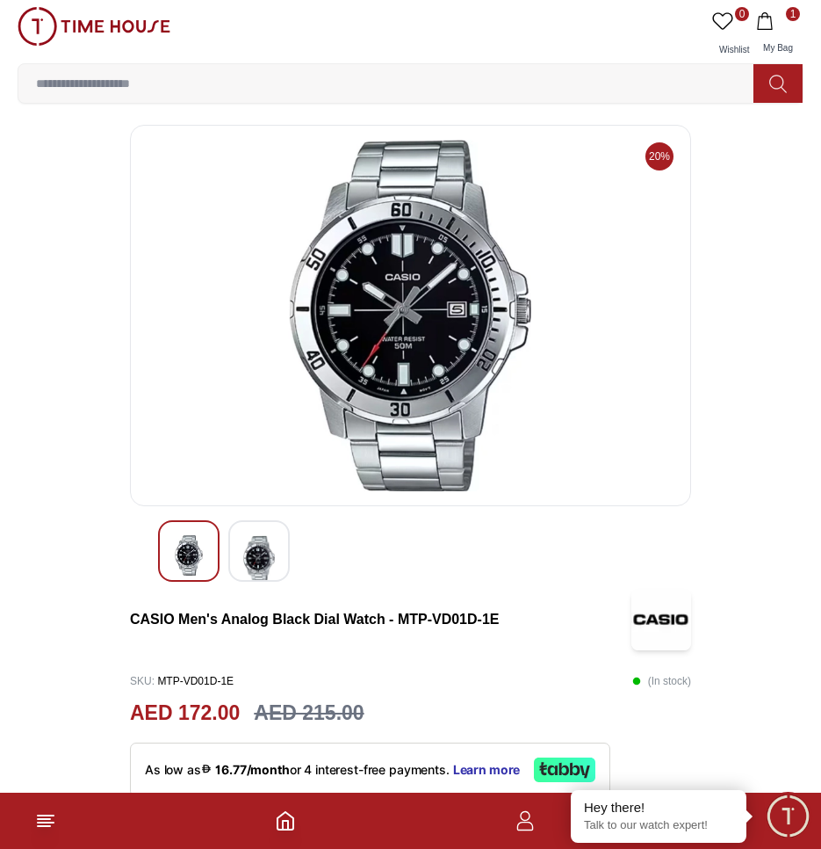
click at [257, 553] on img at bounding box center [259, 558] width 32 height 47
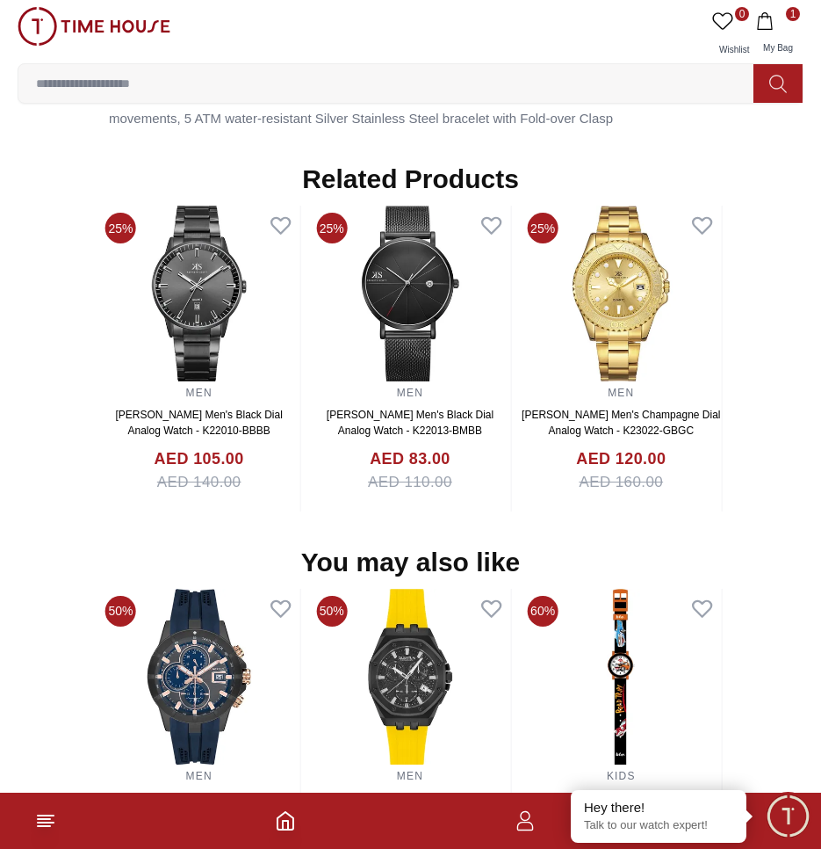
scroll to position [1198, 0]
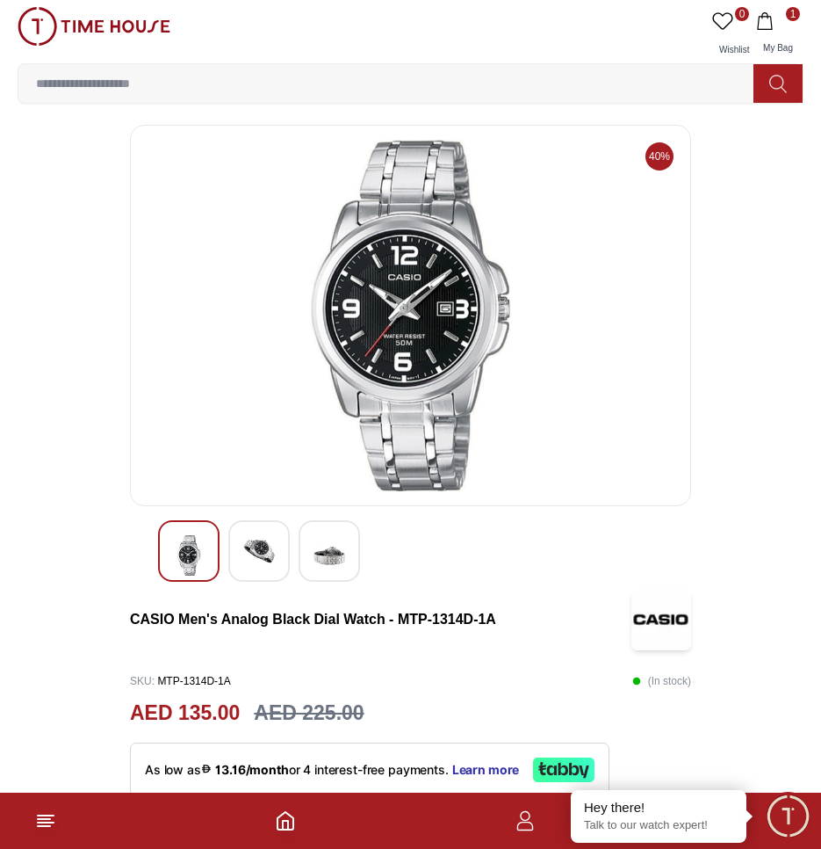
click at [260, 557] on img at bounding box center [259, 551] width 32 height 32
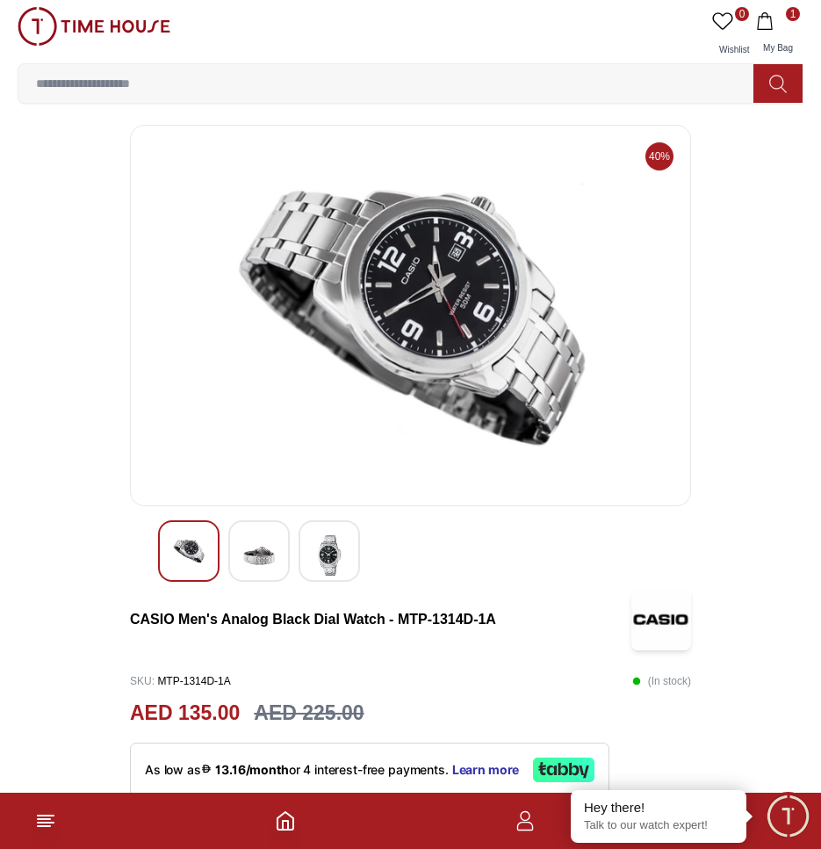
click at [318, 557] on img at bounding box center [330, 555] width 32 height 40
